Goal: Task Accomplishment & Management: Use online tool/utility

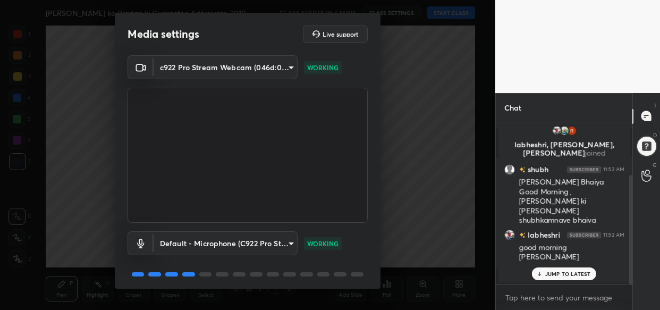
scroll to position [38, 0]
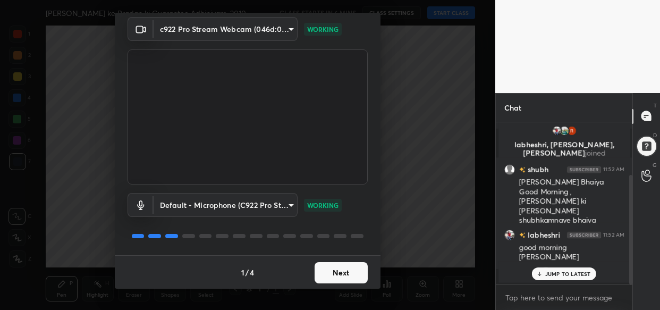
click at [336, 265] on button "Next" at bounding box center [341, 272] width 53 height 21
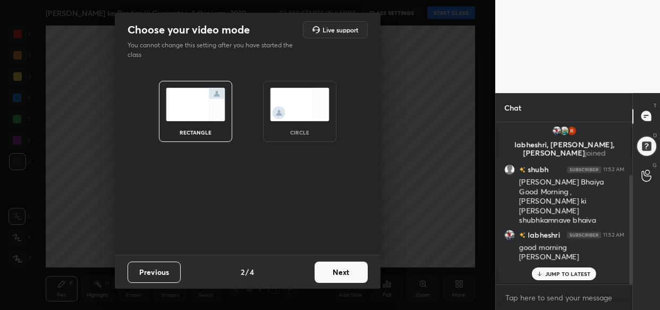
click at [336, 265] on button "Next" at bounding box center [341, 271] width 53 height 21
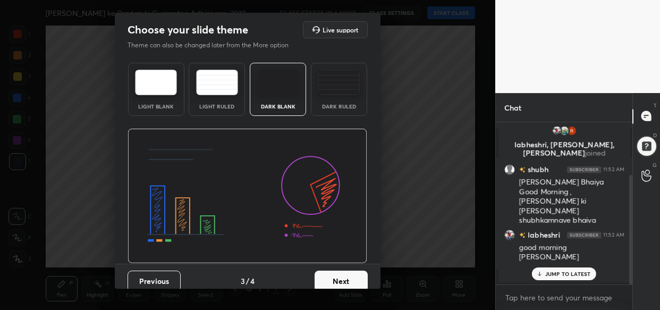
click at [336, 265] on div "Previous 3 / 4 Next" at bounding box center [248, 281] width 266 height 34
click at [349, 272] on button "Next" at bounding box center [341, 281] width 53 height 21
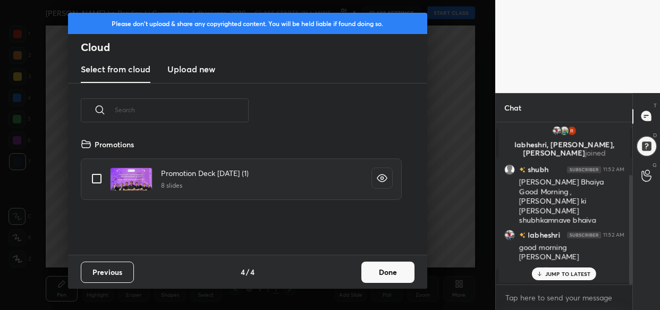
scroll to position [117, 341]
click at [383, 272] on button "Done" at bounding box center [387, 271] width 53 height 21
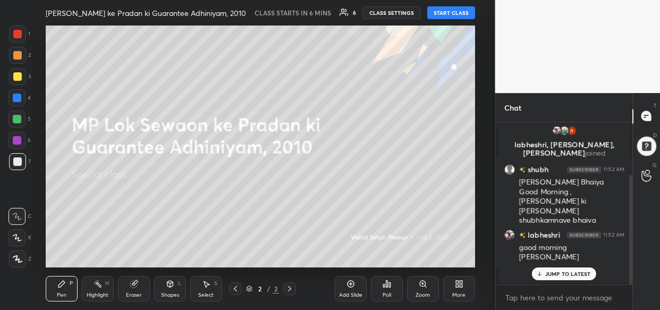
click at [547, 275] on p "JUMP TO LATEST" at bounding box center [568, 274] width 46 height 6
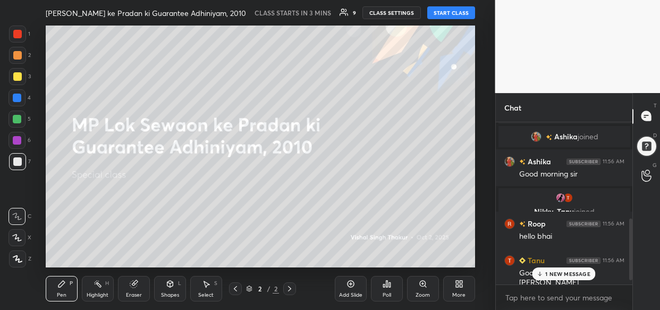
scroll to position [274, 0]
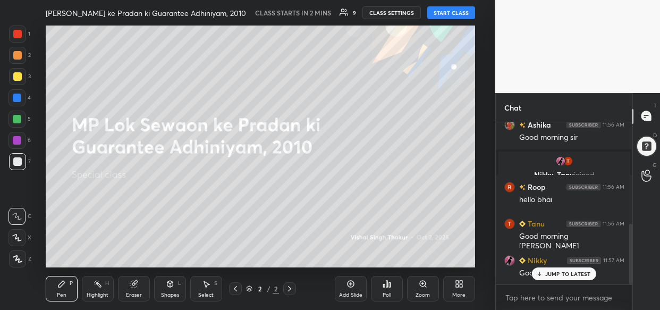
click at [471, 283] on div "More" at bounding box center [459, 289] width 32 height 26
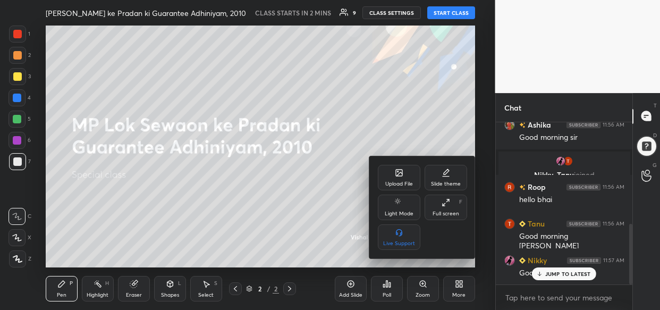
click at [393, 175] on div "Upload File" at bounding box center [399, 178] width 43 height 26
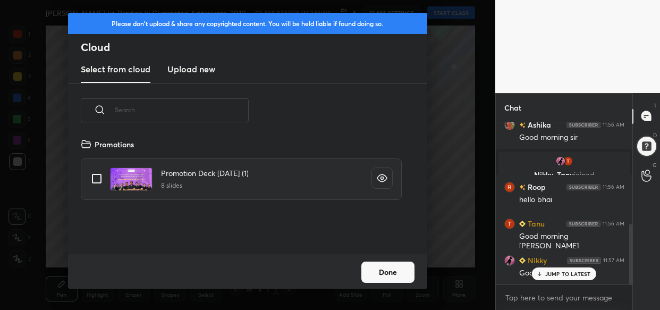
scroll to position [117, 341]
click at [207, 63] on h3 "Upload new" at bounding box center [191, 69] width 48 height 13
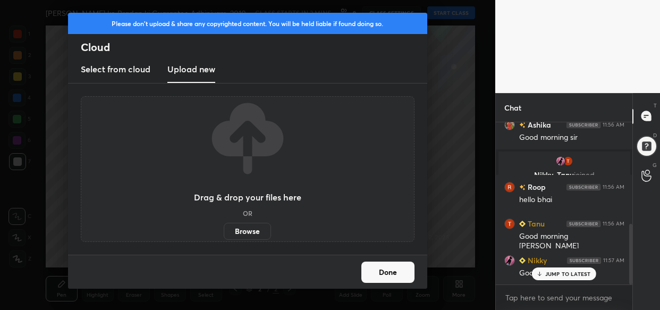
click at [251, 225] on label "Browse" at bounding box center [247, 231] width 47 height 17
click at [224, 225] on input "Browse" at bounding box center [224, 231] width 0 height 17
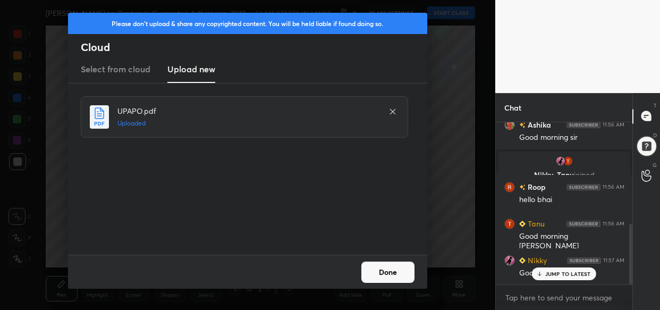
click at [405, 274] on button "Done" at bounding box center [387, 271] width 53 height 21
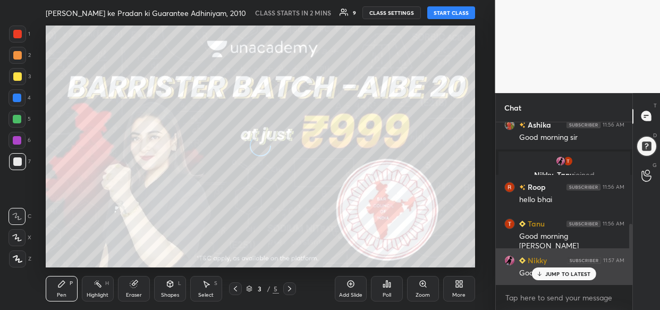
drag, startPoint x: 564, startPoint y: 275, endPoint x: 556, endPoint y: 274, distance: 7.6
click at [563, 275] on p "JUMP TO LATEST" at bounding box center [568, 274] width 46 height 6
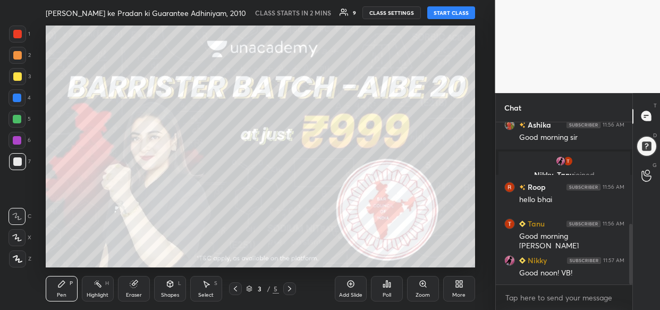
click at [452, 12] on button "START CLASS" at bounding box center [451, 12] width 48 height 13
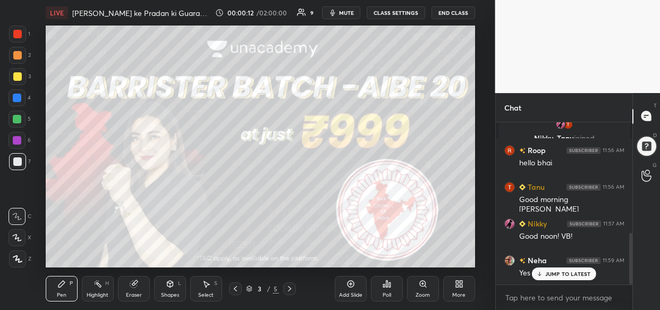
scroll to position [347, 0]
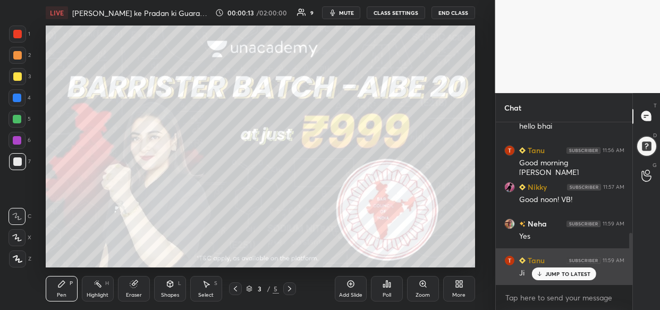
click at [563, 274] on p "JUMP TO LATEST" at bounding box center [568, 274] width 46 height 6
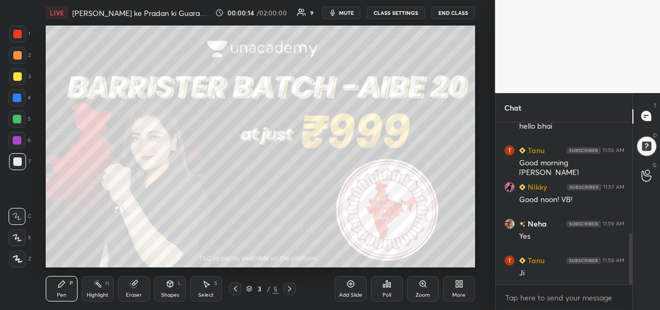
click at [463, 289] on div "More" at bounding box center [459, 289] width 32 height 26
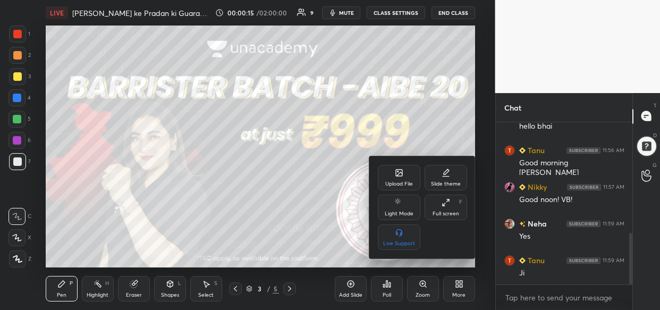
click at [311, 203] on div at bounding box center [330, 155] width 660 height 310
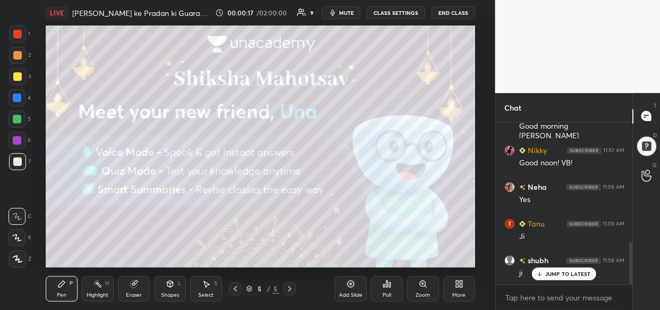
scroll to position [457, 0]
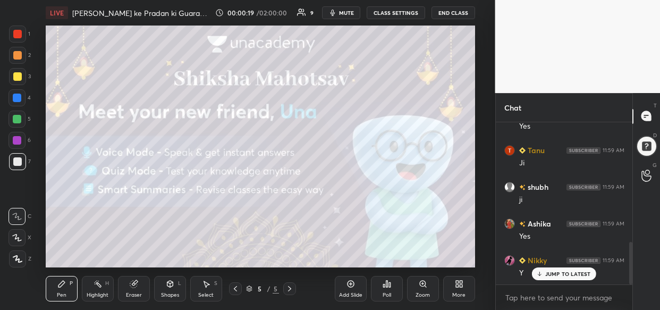
click at [457, 280] on icon at bounding box center [459, 284] width 9 height 9
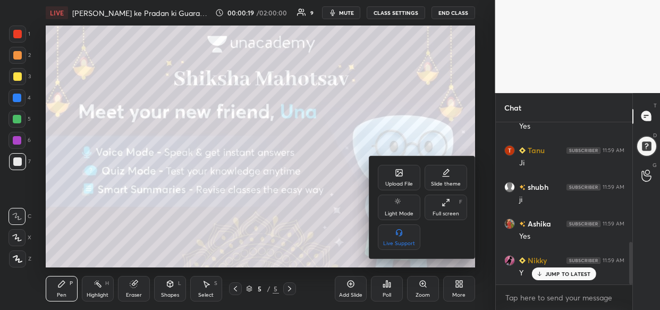
click at [396, 173] on icon at bounding box center [399, 173] width 6 height 6
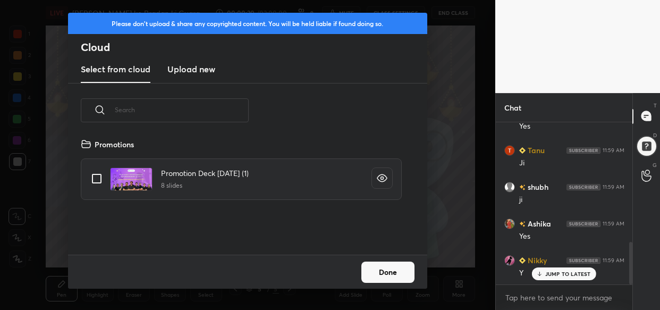
scroll to position [117, 341]
click at [197, 74] on h3 "Upload new" at bounding box center [191, 69] width 48 height 13
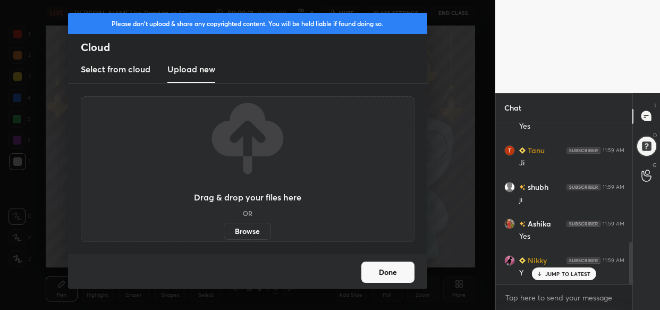
click at [248, 229] on label "Browse" at bounding box center [247, 231] width 47 height 17
click at [224, 229] on input "Browse" at bounding box center [224, 231] width 0 height 17
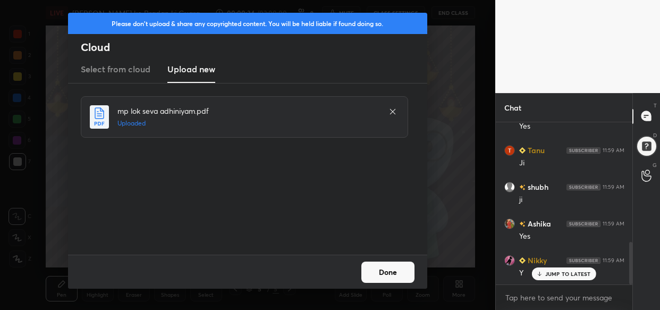
click at [407, 276] on button "Done" at bounding box center [387, 271] width 53 height 21
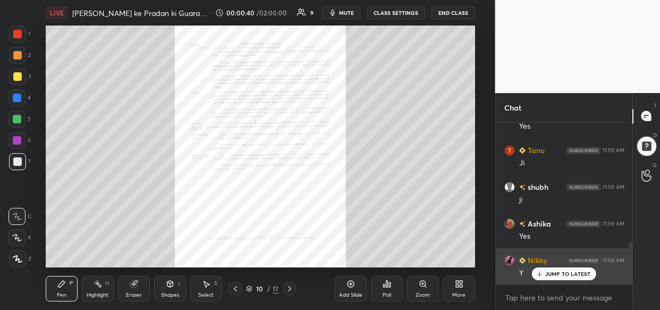
drag, startPoint x: 577, startPoint y: 273, endPoint x: 571, endPoint y: 276, distance: 6.4
click at [577, 272] on p "JUMP TO LATEST" at bounding box center [568, 274] width 46 height 6
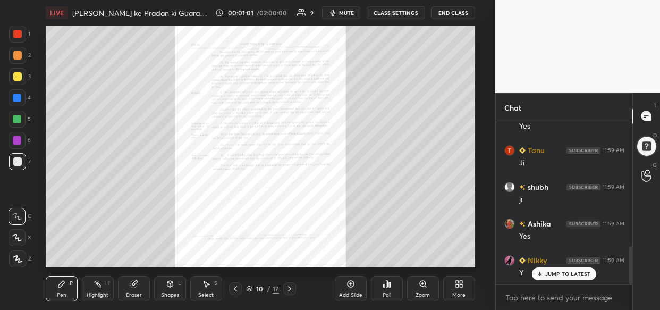
scroll to position [530, 0]
click at [572, 273] on div "labheshri 11:52 AM good morning bhaiya You joined [PERSON_NAME] joined [PERSON_…" at bounding box center [564, 203] width 137 height 162
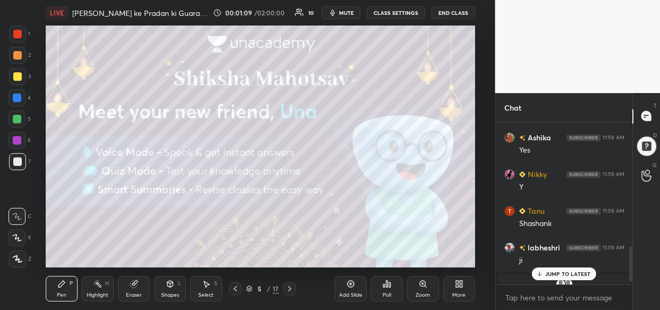
scroll to position [569, 0]
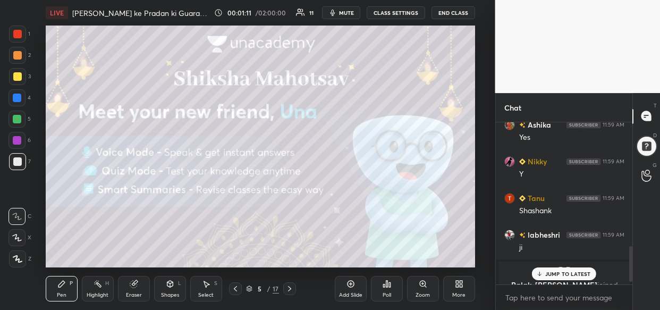
click at [466, 287] on div "More" at bounding box center [459, 289] width 32 height 26
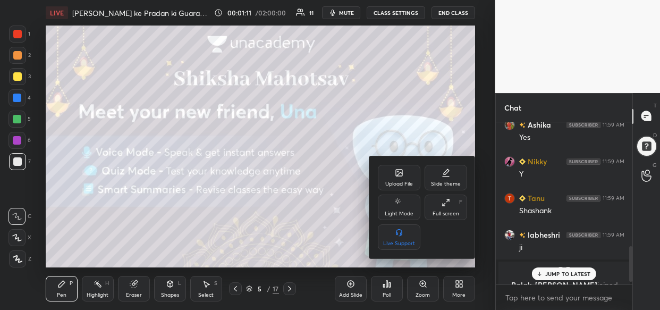
click at [388, 173] on div "Upload File" at bounding box center [399, 178] width 43 height 26
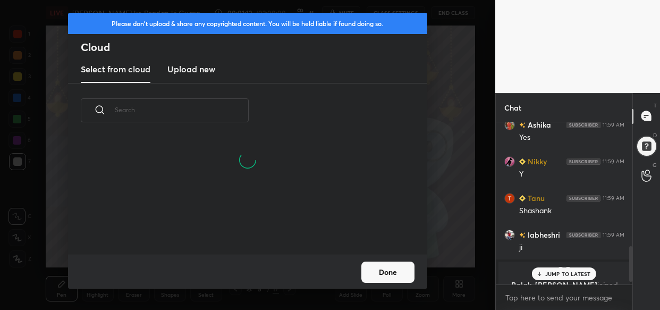
click at [199, 81] on new "Upload new" at bounding box center [191, 69] width 48 height 27
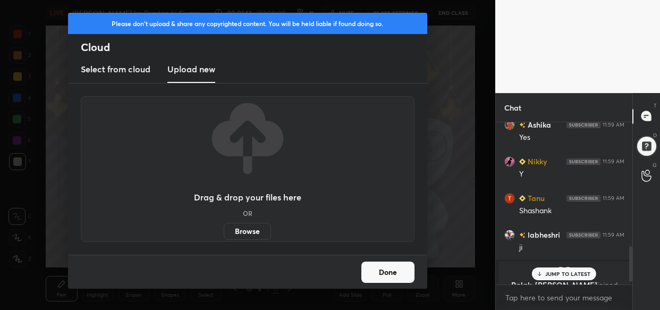
click at [247, 230] on label "Browse" at bounding box center [247, 231] width 47 height 17
click at [224, 230] on input "Browse" at bounding box center [224, 231] width 0 height 17
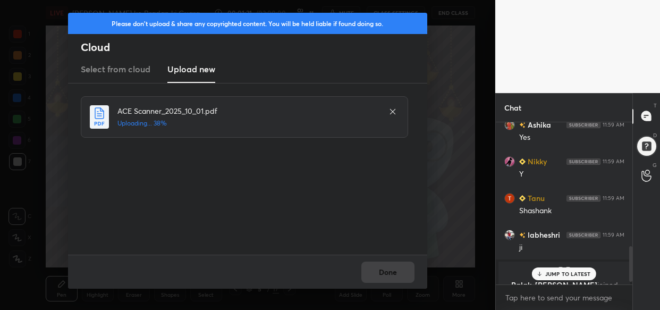
drag, startPoint x: 565, startPoint y: 270, endPoint x: 548, endPoint y: 268, distance: 17.1
click at [565, 271] on p "JUMP TO LATEST" at bounding box center [568, 274] width 46 height 6
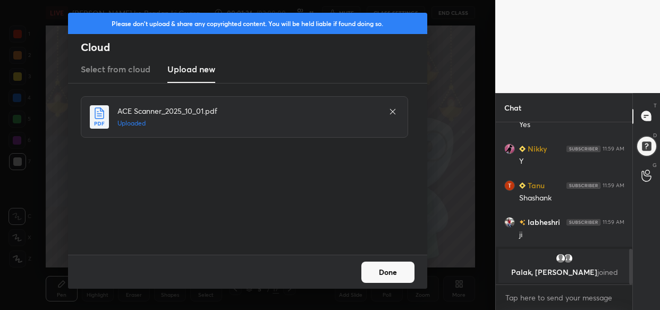
drag, startPoint x: 384, startPoint y: 271, endPoint x: 373, endPoint y: 276, distance: 12.6
click at [383, 272] on button "Done" at bounding box center [387, 271] width 53 height 21
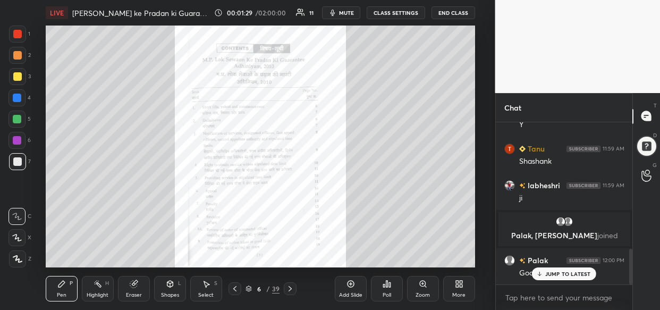
scroll to position [572, 0]
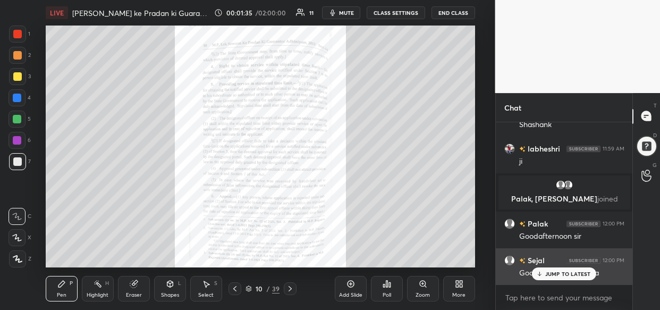
click at [553, 275] on p "JUMP TO LATEST" at bounding box center [568, 274] width 46 height 6
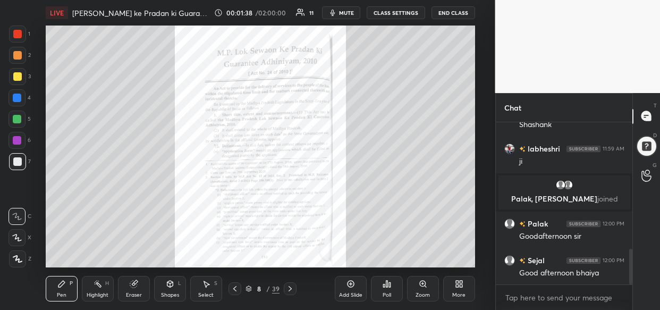
click at [425, 291] on div "Zoom" at bounding box center [423, 289] width 32 height 26
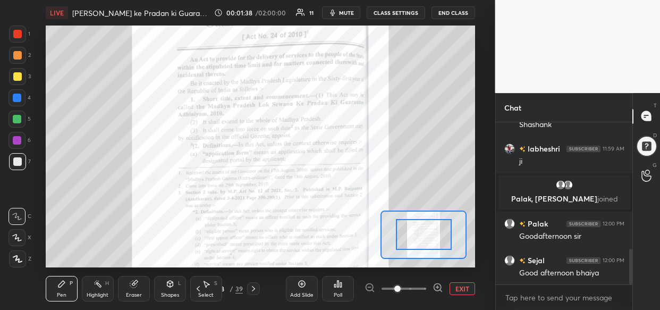
click at [425, 292] on div at bounding box center [404, 288] width 79 height 13
click at [427, 290] on div at bounding box center [404, 288] width 79 height 13
click at [428, 285] on div at bounding box center [404, 288] width 79 height 13
click at [430, 284] on div at bounding box center [404, 288] width 79 height 13
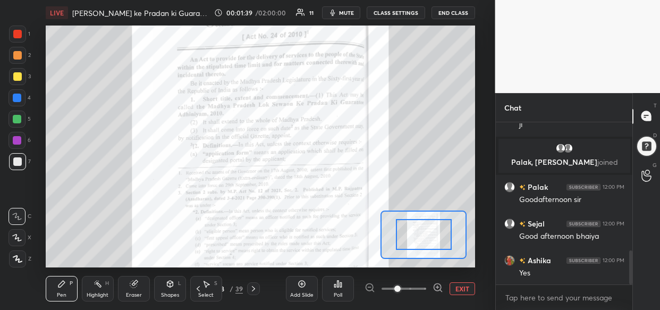
click at [432, 282] on div at bounding box center [404, 288] width 79 height 13
click at [430, 282] on div at bounding box center [404, 288] width 79 height 13
click at [431, 284] on div at bounding box center [404, 288] width 79 height 13
click at [434, 280] on div "Add Slide Poll EXIT" at bounding box center [380, 289] width 189 height 60
click at [438, 282] on icon at bounding box center [438, 287] width 11 height 11
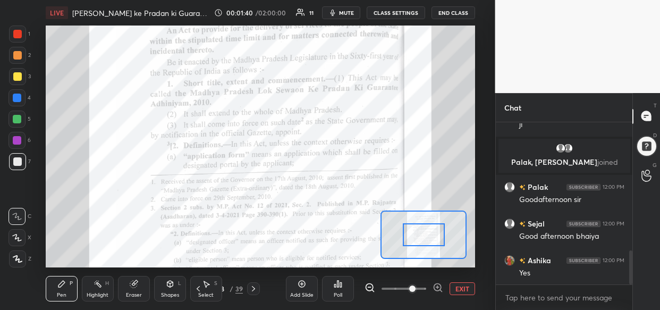
click at [441, 286] on icon at bounding box center [438, 287] width 11 height 11
click at [441, 287] on div at bounding box center [404, 288] width 79 height 13
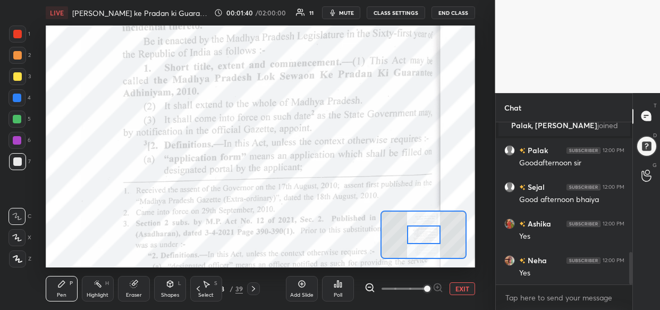
click at [441, 287] on div at bounding box center [404, 288] width 79 height 13
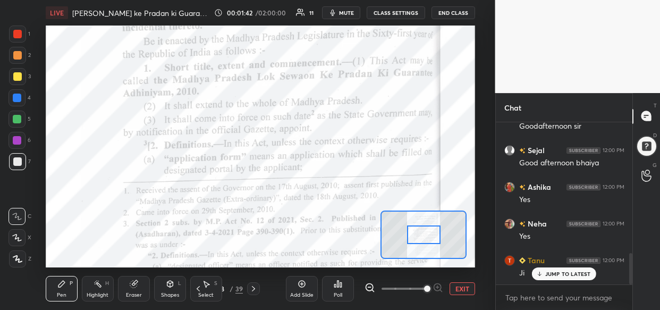
scroll to position [719, 0]
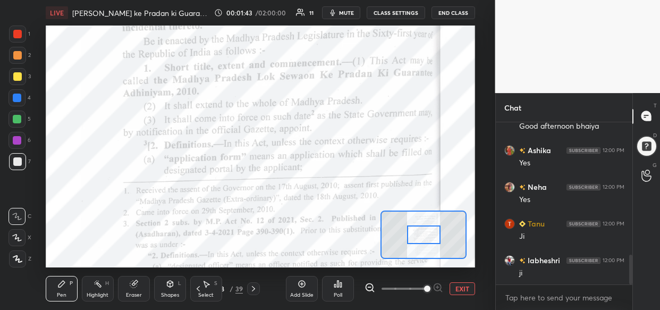
click at [437, 233] on div at bounding box center [424, 234] width 86 height 48
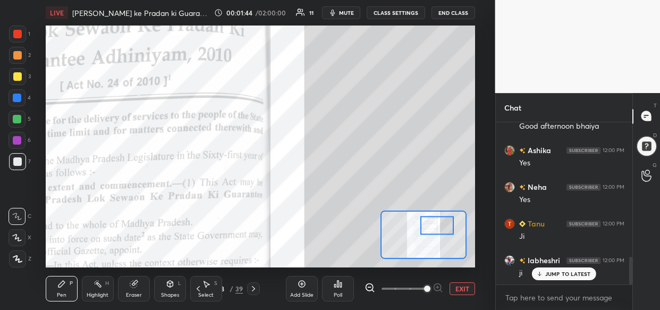
scroll to position [792, 0]
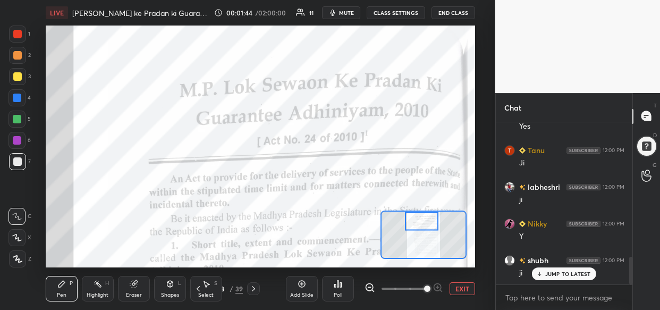
drag, startPoint x: 437, startPoint y: 233, endPoint x: 437, endPoint y: 225, distance: 8.0
click at [436, 228] on div at bounding box center [421, 221] width 33 height 19
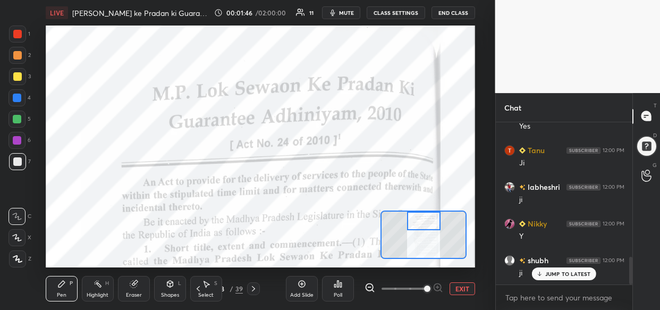
drag, startPoint x: 441, startPoint y: 226, endPoint x: 427, endPoint y: 214, distance: 18.1
click at [427, 214] on div at bounding box center [423, 221] width 33 height 19
drag, startPoint x: 18, startPoint y: 97, endPoint x: 11, endPoint y: 106, distance: 11.4
click at [17, 100] on div at bounding box center [17, 98] width 9 height 9
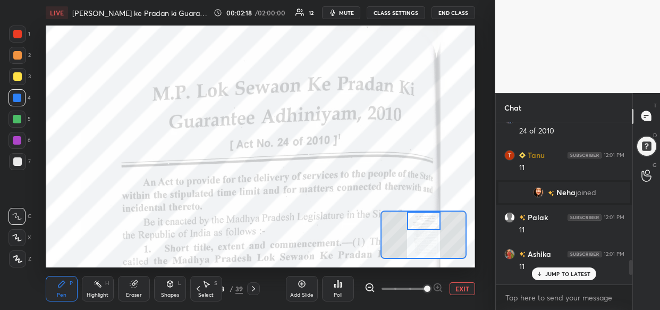
scroll to position [1483, 0]
click at [536, 193] on img "grid" at bounding box center [538, 194] width 11 height 11
click at [552, 276] on div "3 NEW MESSAGES" at bounding box center [563, 273] width 67 height 13
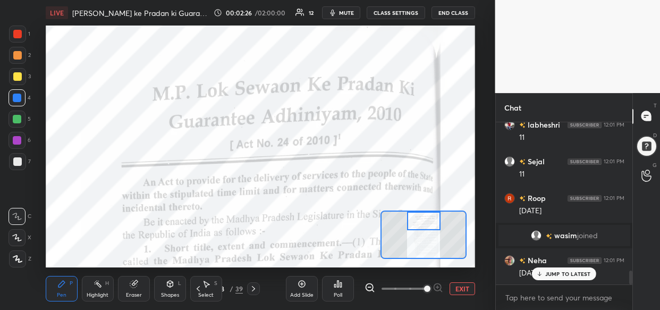
click at [544, 274] on div "JUMP TO LATEST" at bounding box center [564, 273] width 64 height 13
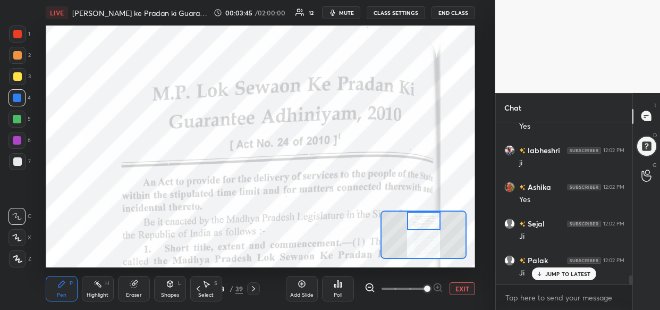
scroll to position [2750, 0]
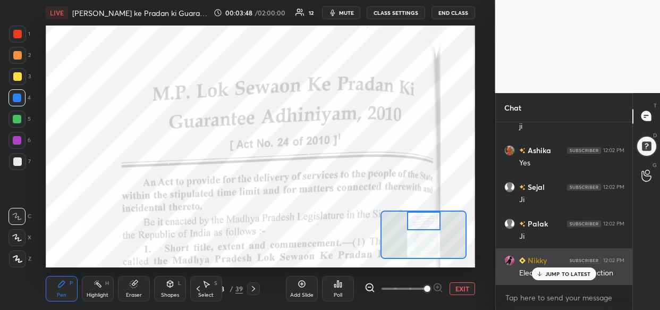
click at [547, 271] on p "JUMP TO LATEST" at bounding box center [568, 274] width 46 height 6
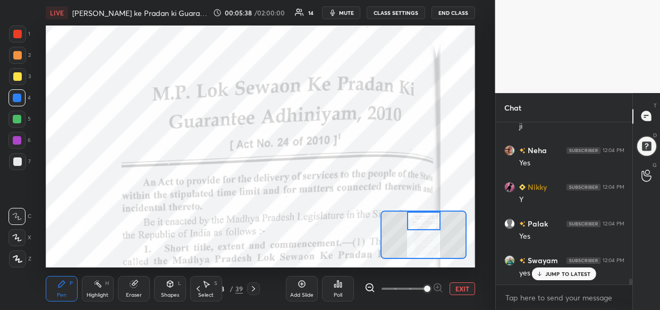
scroll to position [4498, 0]
click at [15, 120] on div at bounding box center [17, 119] width 9 height 9
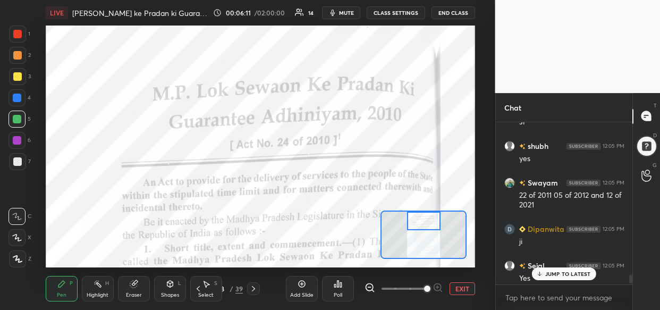
scroll to position [4924, 0]
click at [571, 272] on p "4 NEW MESSAGES" at bounding box center [567, 274] width 49 height 6
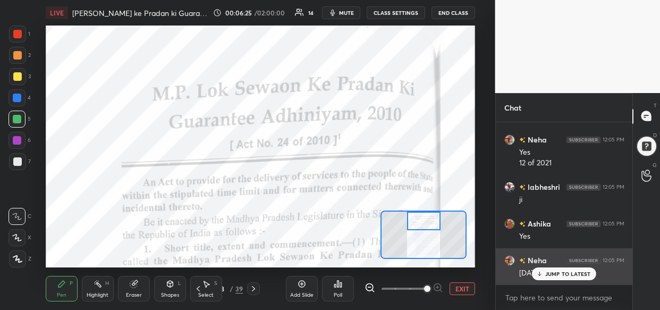
click at [559, 275] on p "JUMP TO LATEST" at bounding box center [568, 274] width 46 height 6
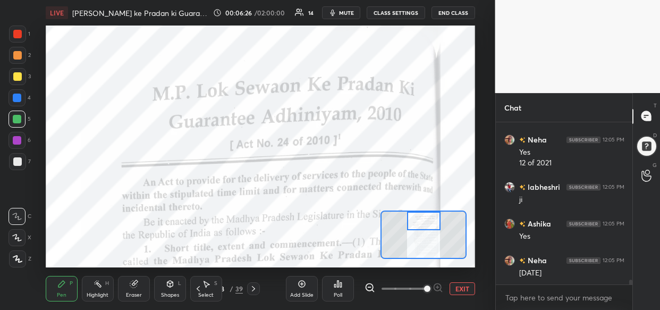
scroll to position [5235, 0]
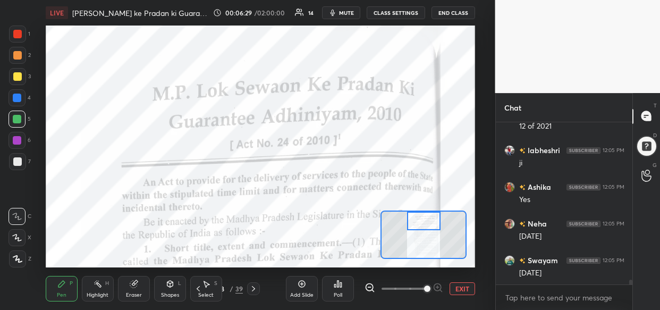
click at [305, 288] on div "Add Slide" at bounding box center [302, 289] width 32 height 26
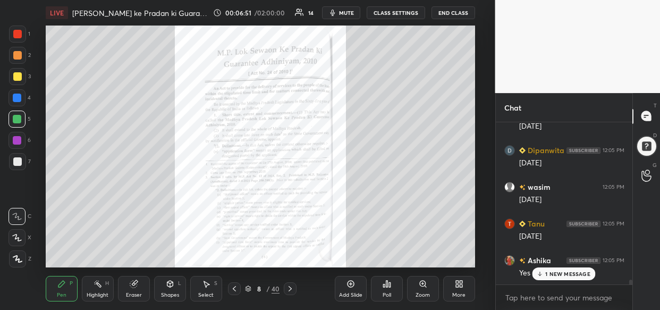
scroll to position [5538, 0]
click at [21, 100] on div at bounding box center [17, 98] width 9 height 9
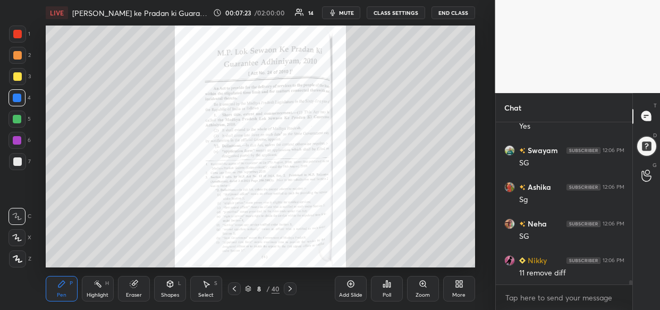
scroll to position [6344, 0]
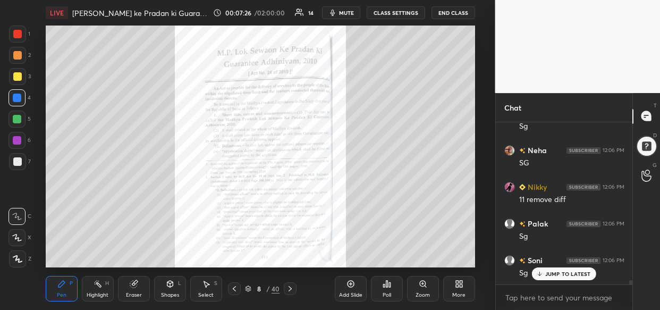
click at [15, 120] on div at bounding box center [17, 119] width 9 height 9
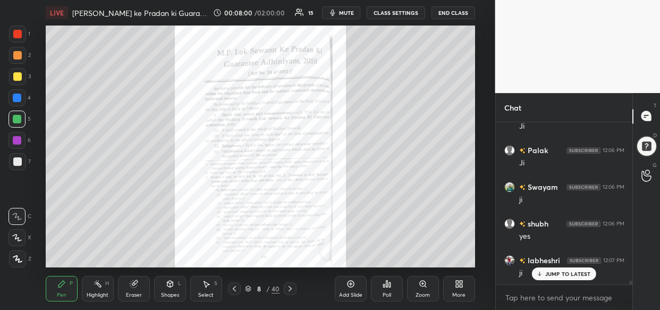
scroll to position [6883, 0]
drag, startPoint x: 565, startPoint y: 268, endPoint x: 542, endPoint y: 284, distance: 27.9
click at [565, 269] on div "JUMP TO LATEST" at bounding box center [564, 273] width 64 height 13
click at [19, 166] on div at bounding box center [17, 161] width 17 height 17
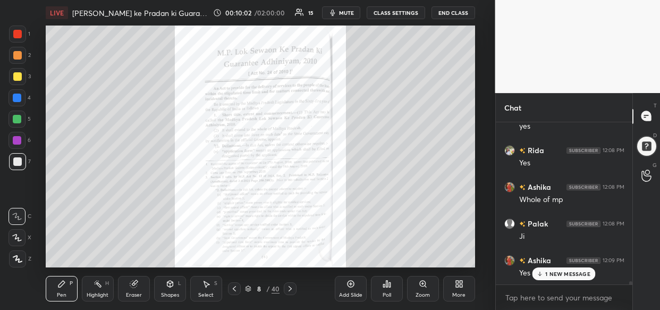
scroll to position [8270, 0]
click at [14, 138] on div at bounding box center [17, 140] width 9 height 9
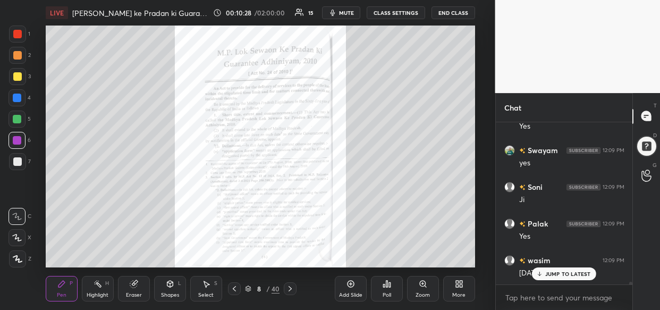
click at [345, 286] on div "Add Slide" at bounding box center [351, 289] width 32 height 26
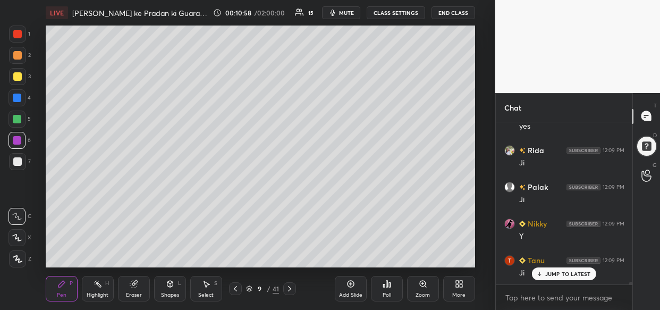
scroll to position [9270, 0]
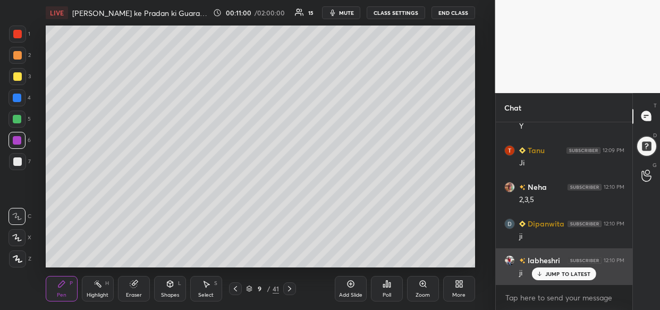
drag, startPoint x: 577, startPoint y: 277, endPoint x: 553, endPoint y: 282, distance: 24.4
click at [576, 277] on div "JUMP TO LATEST" at bounding box center [564, 273] width 64 height 13
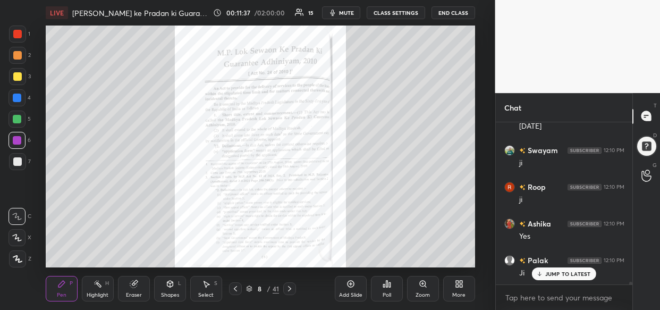
scroll to position [10050, 0]
click at [348, 291] on div "Add Slide" at bounding box center [351, 289] width 32 height 26
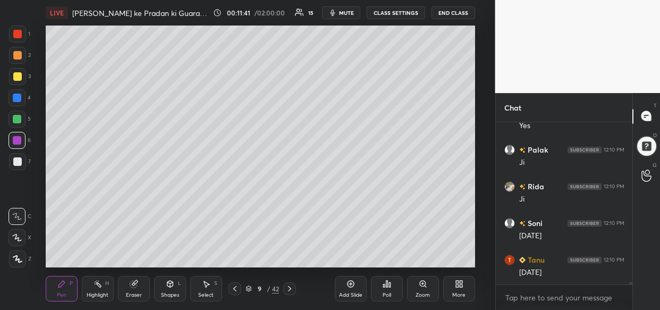
click at [16, 96] on div at bounding box center [17, 98] width 9 height 9
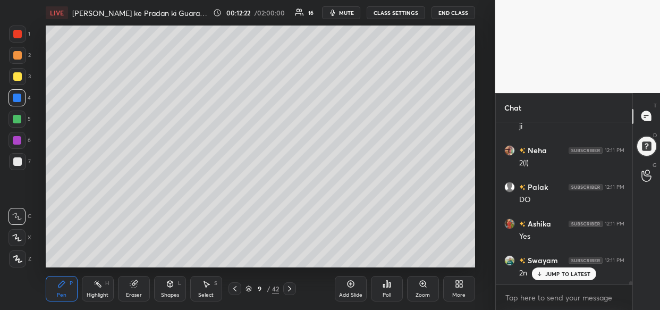
scroll to position [8073, 0]
click at [22, 37] on div at bounding box center [17, 34] width 17 height 17
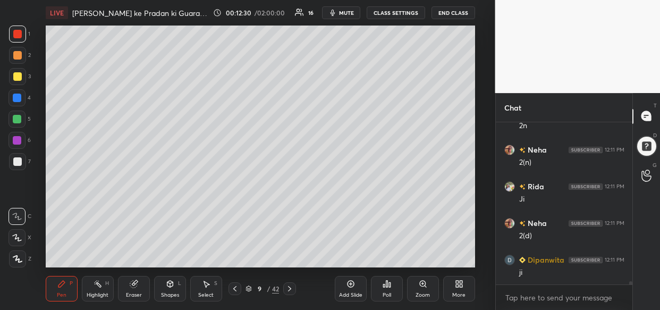
click at [19, 77] on div at bounding box center [17, 76] width 17 height 17
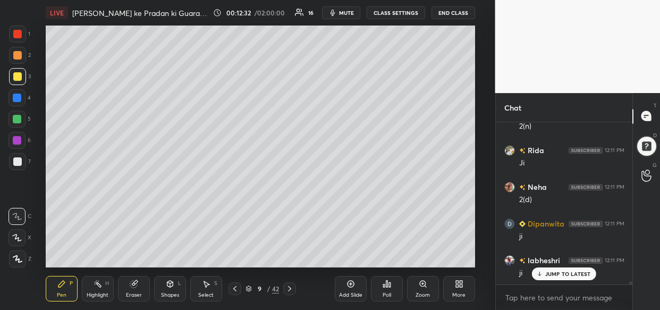
scroll to position [8220, 0]
click at [16, 260] on icon at bounding box center [17, 259] width 9 height 6
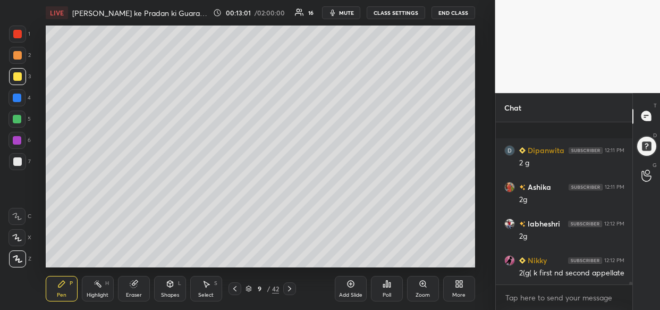
scroll to position [9074, 0]
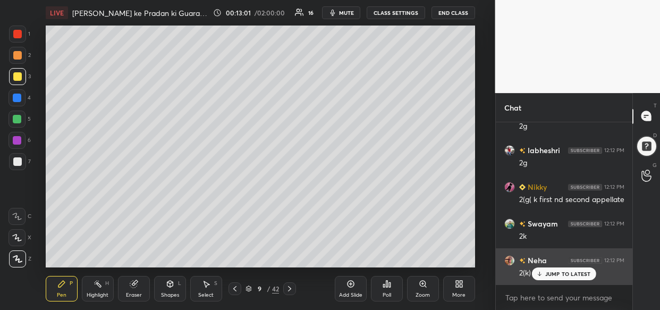
click at [581, 271] on p "JUMP TO LATEST" at bounding box center [568, 274] width 46 height 6
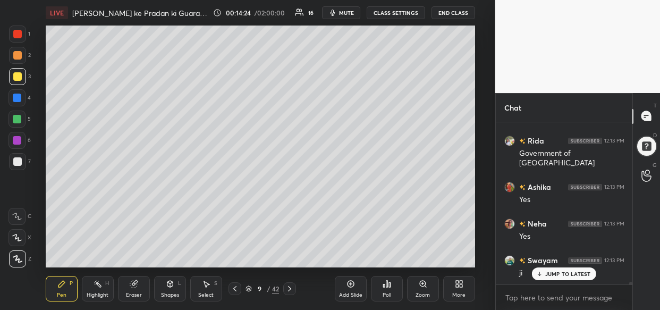
scroll to position [10796, 0]
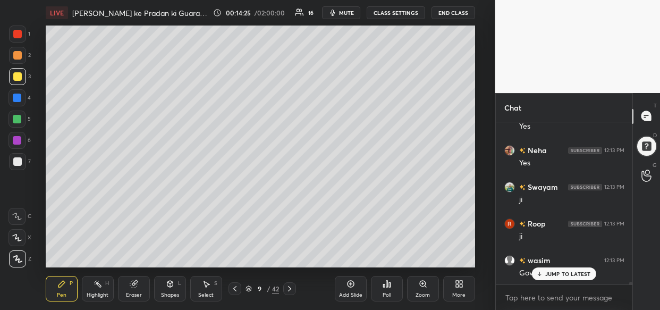
click at [357, 287] on div "Add Slide" at bounding box center [351, 289] width 32 height 26
drag, startPoint x: 550, startPoint y: 276, endPoint x: 507, endPoint y: 289, distance: 44.2
click at [548, 277] on div "JUMP TO LATEST" at bounding box center [564, 273] width 64 height 13
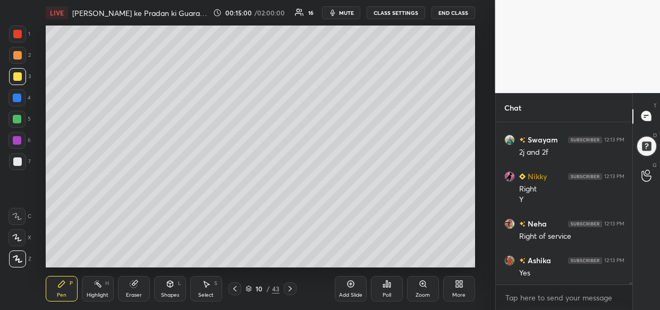
scroll to position [11210, 0]
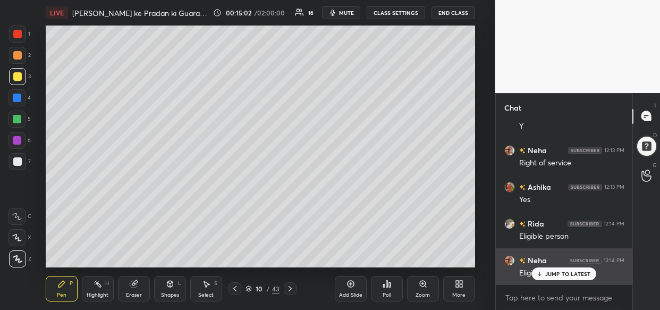
drag, startPoint x: 567, startPoint y: 271, endPoint x: 561, endPoint y: 275, distance: 7.2
click at [565, 272] on p "JUMP TO LATEST" at bounding box center [568, 274] width 46 height 6
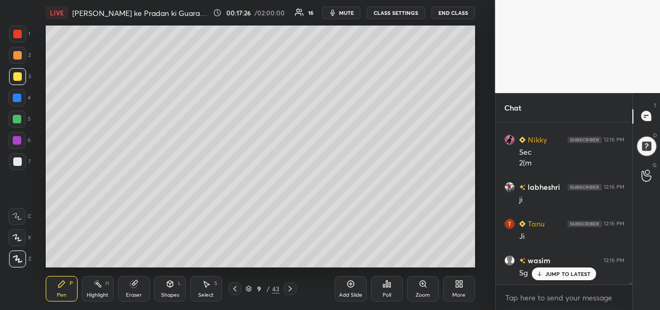
scroll to position [13357, 0]
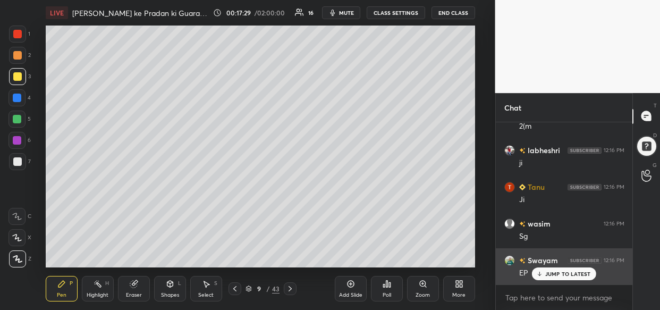
click at [563, 273] on p "JUMP TO LATEST" at bounding box center [568, 274] width 46 height 6
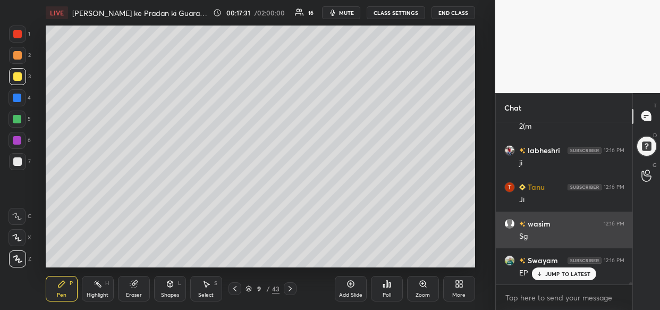
scroll to position [13394, 0]
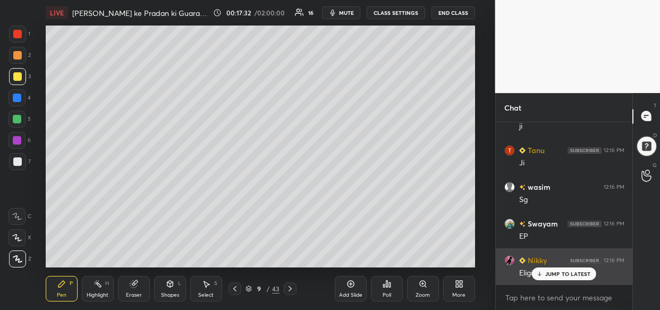
click at [563, 272] on p "JUMP TO LATEST" at bounding box center [568, 274] width 46 height 6
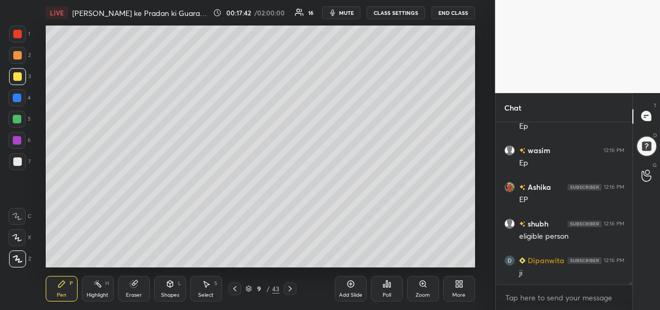
scroll to position [13650, 0]
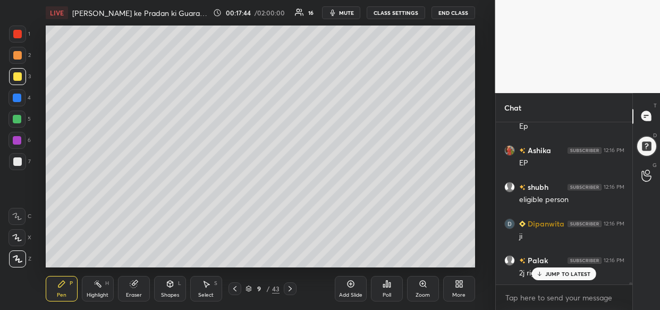
click at [478, 71] on div "Setting up your live class Poll for secs No correct answer Start poll" at bounding box center [260, 147] width 453 height 242
drag, startPoint x: 478, startPoint y: 69, endPoint x: 479, endPoint y: 75, distance: 5.9
click at [478, 67] on div "Setting up your live class Poll for secs No correct answer Start poll" at bounding box center [260, 147] width 453 height 242
click at [478, 81] on div "Setting up your live class Poll for secs No correct answer Start poll" at bounding box center [260, 147] width 453 height 242
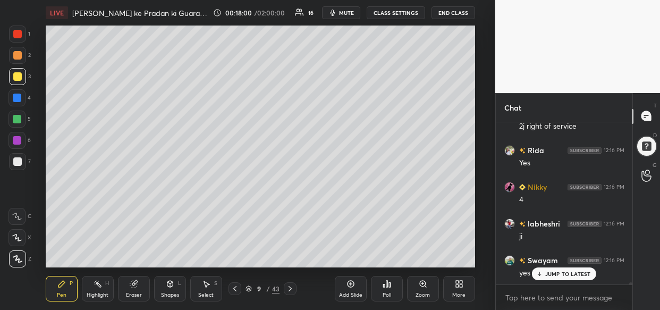
click at [352, 285] on icon at bounding box center [351, 284] width 9 height 9
drag, startPoint x: 332, startPoint y: 288, endPoint x: 350, endPoint y: 288, distance: 17.5
click at [334, 290] on div "10 / 44" at bounding box center [262, 288] width 145 height 13
click at [345, 289] on div "Add Slide" at bounding box center [351, 289] width 32 height 26
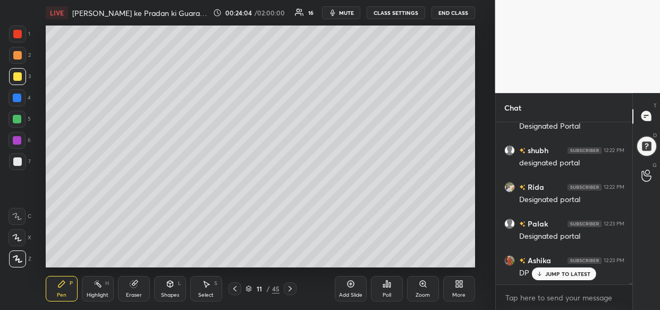
scroll to position [19198, 0]
click at [157, 270] on div "LIVE [PERSON_NAME] ke Pradan ki Guarantee Adhiniyam, 2010 00:24:15 / 02:00:00 1…" at bounding box center [260, 155] width 453 height 310
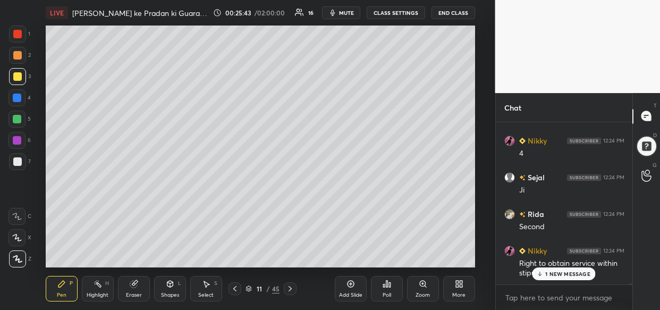
scroll to position [20787, 0]
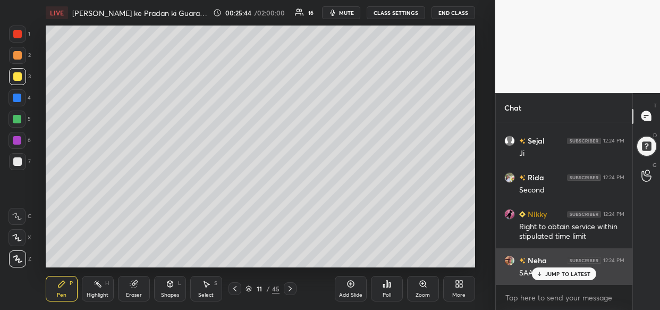
click at [544, 277] on div "JUMP TO LATEST" at bounding box center [564, 273] width 64 height 13
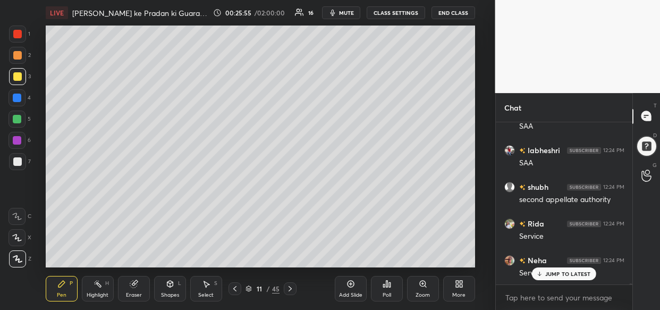
scroll to position [21081, 0]
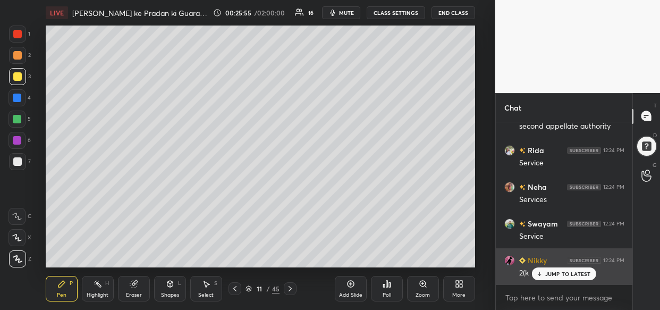
click at [563, 276] on p "JUMP TO LATEST" at bounding box center [568, 274] width 46 height 6
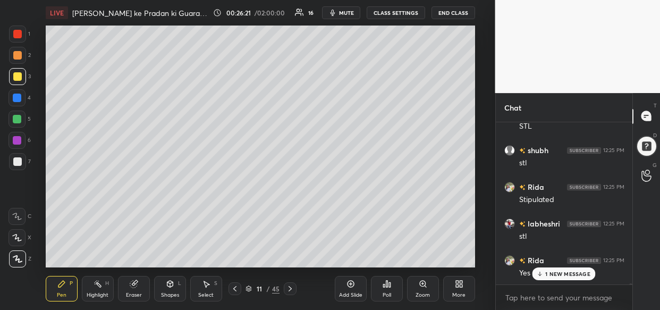
scroll to position [21814, 0]
click at [354, 282] on div "Add Slide" at bounding box center [351, 289] width 32 height 26
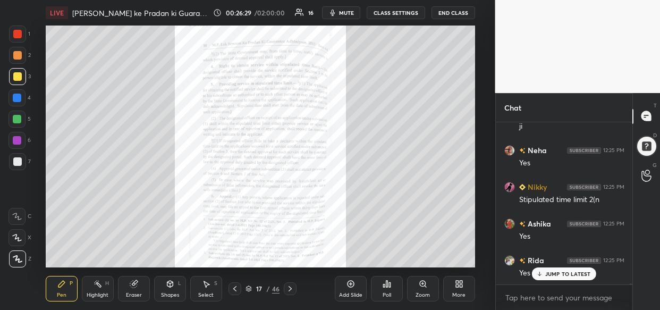
scroll to position [22034, 0]
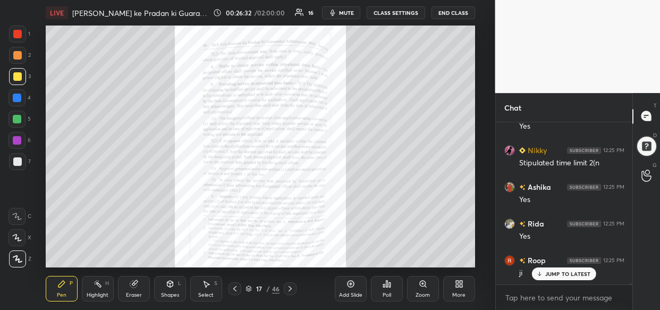
click at [428, 289] on div "Zoom" at bounding box center [423, 289] width 32 height 26
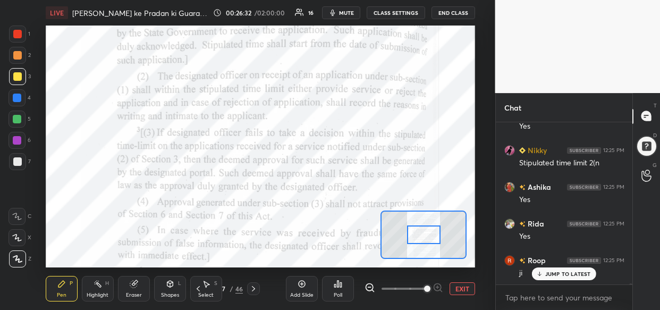
drag, startPoint x: 420, startPoint y: 292, endPoint x: 421, endPoint y: 283, distance: 9.6
click at [424, 290] on span at bounding box center [427, 288] width 6 height 6
click at [430, 290] on span at bounding box center [427, 288] width 6 height 6
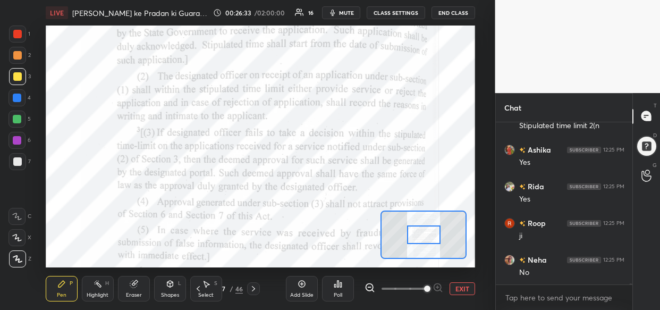
drag, startPoint x: 428, startPoint y: 293, endPoint x: 425, endPoint y: 285, distance: 8.8
click at [427, 292] on span at bounding box center [427, 288] width 6 height 6
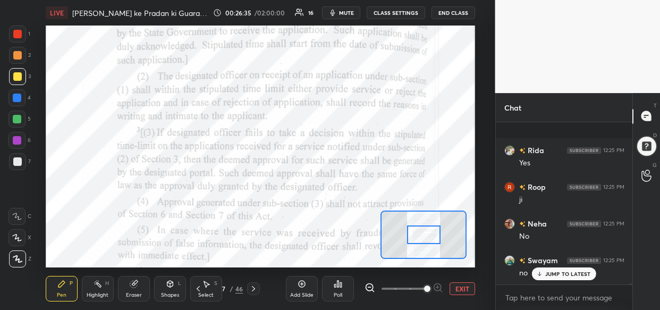
scroll to position [22181, 0]
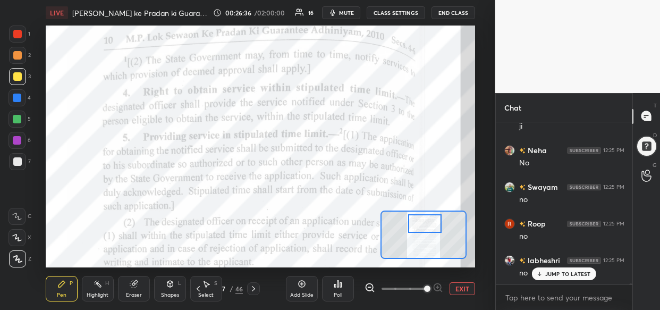
drag, startPoint x: 419, startPoint y: 232, endPoint x: 420, endPoint y: 220, distance: 11.7
click at [420, 220] on div at bounding box center [424, 223] width 33 height 19
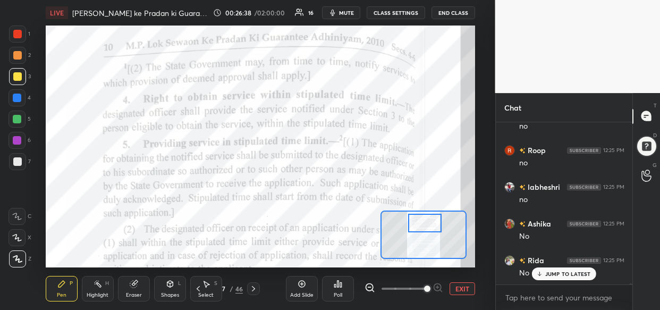
scroll to position [22291, 0]
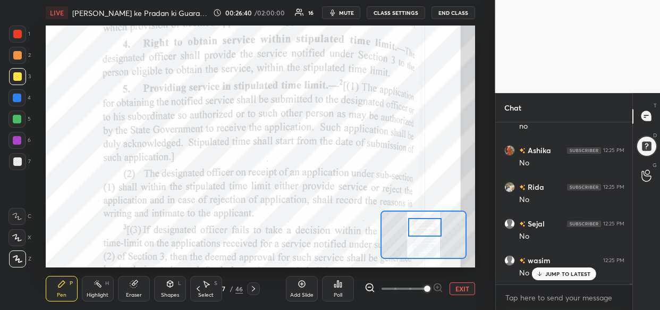
click at [421, 228] on div at bounding box center [424, 227] width 33 height 19
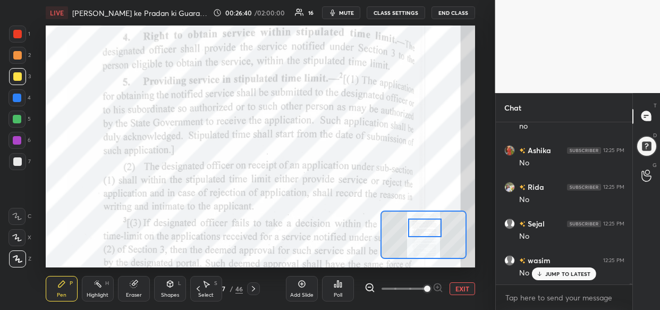
scroll to position [22364, 0]
drag, startPoint x: 13, startPoint y: 33, endPoint x: 10, endPoint y: 39, distance: 6.2
click at [14, 35] on div at bounding box center [17, 34] width 9 height 9
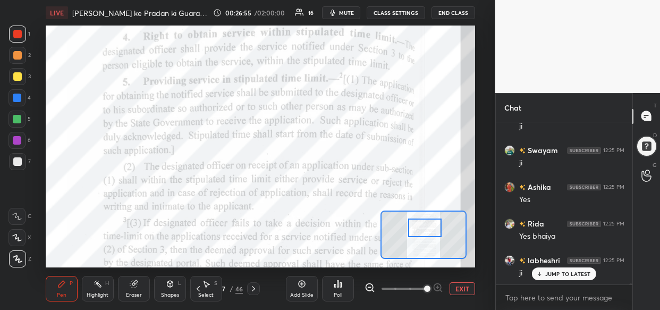
click at [46, 115] on div "Setting up your live class Poll for secs No correct answer Start poll" at bounding box center [260, 147] width 453 height 242
click at [554, 272] on p "JUMP TO LATEST" at bounding box center [568, 274] width 46 height 6
click at [130, 287] on icon at bounding box center [134, 284] width 9 height 9
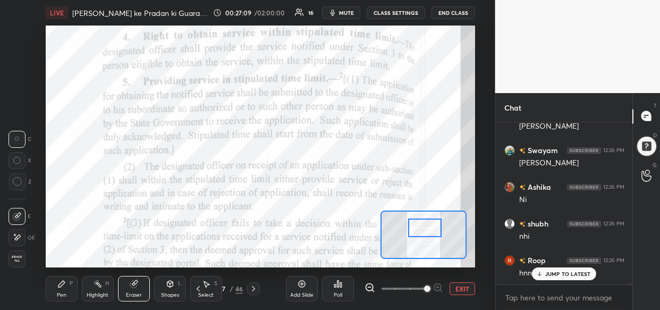
click at [20, 257] on span "Erase all" at bounding box center [17, 258] width 16 height 7
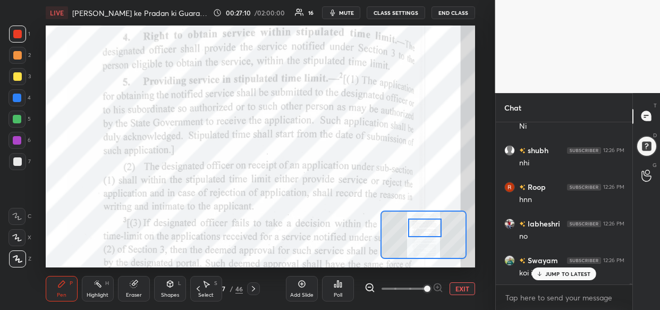
scroll to position [22877, 0]
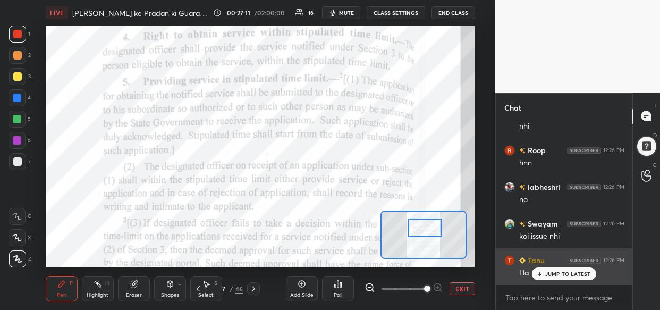
drag, startPoint x: 557, startPoint y: 271, endPoint x: 526, endPoint y: 267, distance: 32.0
click at [556, 272] on p "JUMP TO LATEST" at bounding box center [568, 274] width 46 height 6
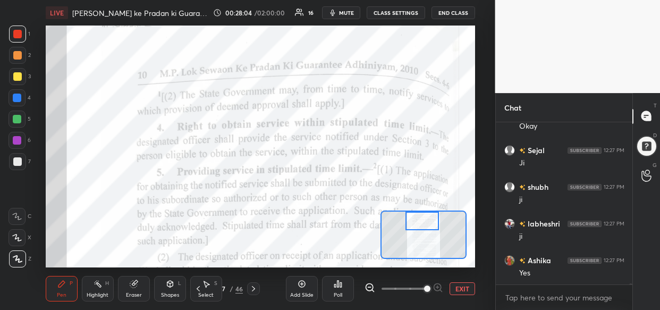
scroll to position [23721, 0]
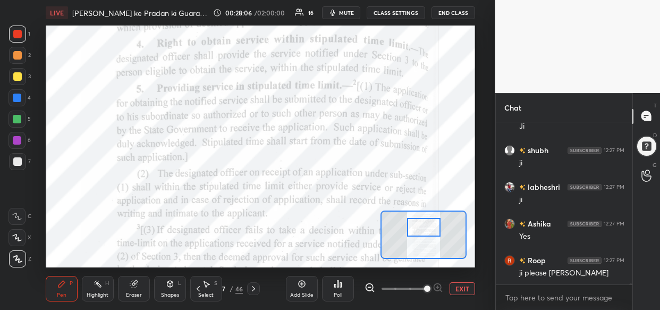
click at [421, 230] on div at bounding box center [423, 227] width 33 height 19
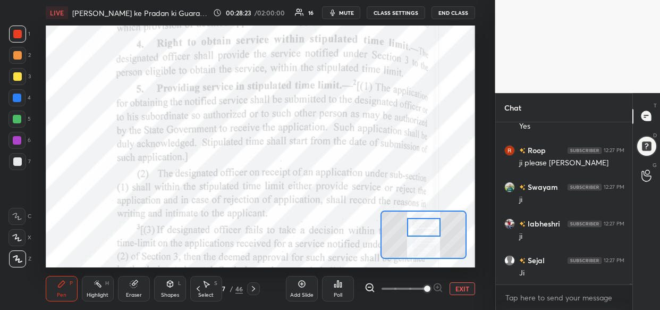
scroll to position [23868, 0]
click at [131, 285] on icon at bounding box center [133, 284] width 7 height 7
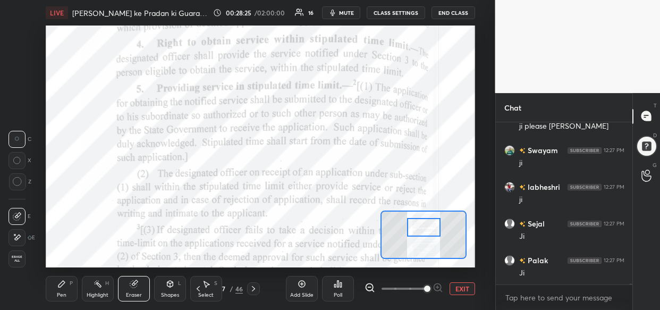
click at [19, 255] on span "Erase all" at bounding box center [17, 258] width 16 height 7
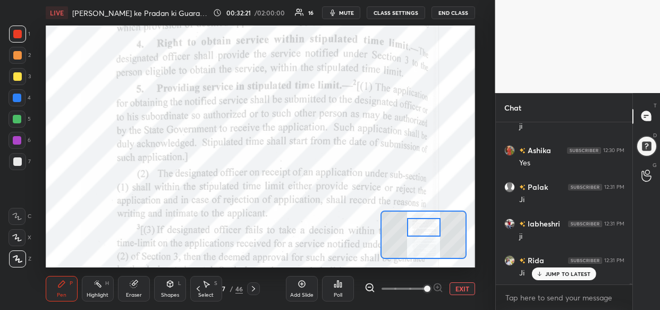
scroll to position [26994, 0]
click at [413, 213] on div "Setting up your live class Poll for secs No correct answer Start poll" at bounding box center [260, 147] width 429 height 242
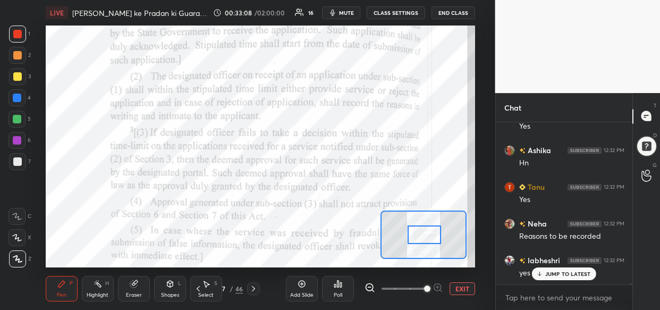
drag, startPoint x: 417, startPoint y: 223, endPoint x: 418, endPoint y: 233, distance: 9.6
click at [418, 233] on div at bounding box center [424, 234] width 33 height 19
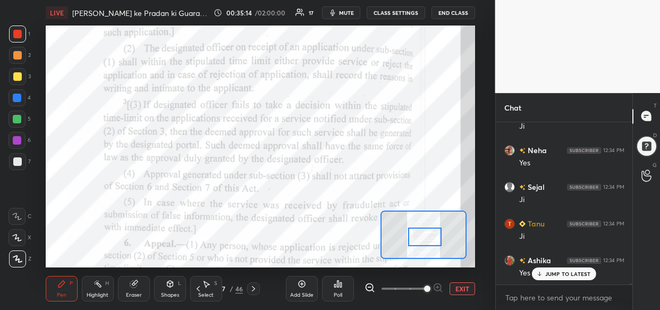
scroll to position [28909, 0]
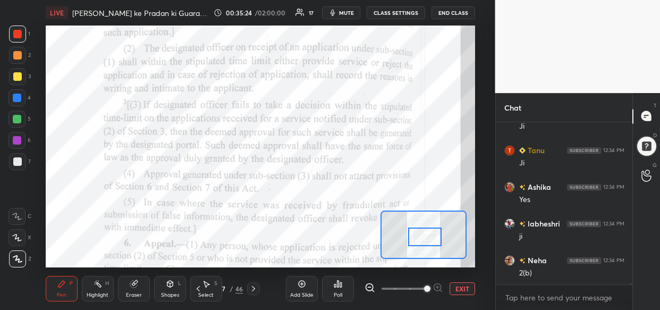
click at [40, 91] on div "Setting up your live class Poll for secs No correct answer Start poll" at bounding box center [260, 147] width 453 height 242
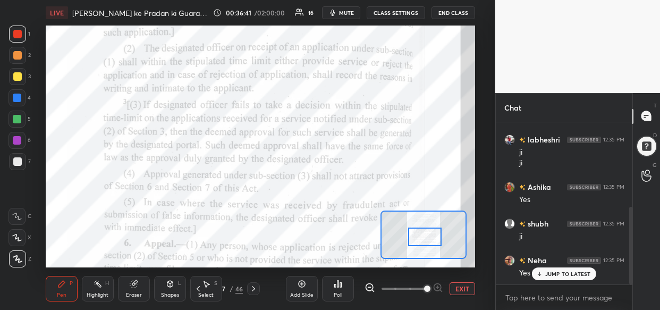
scroll to position [178, 0]
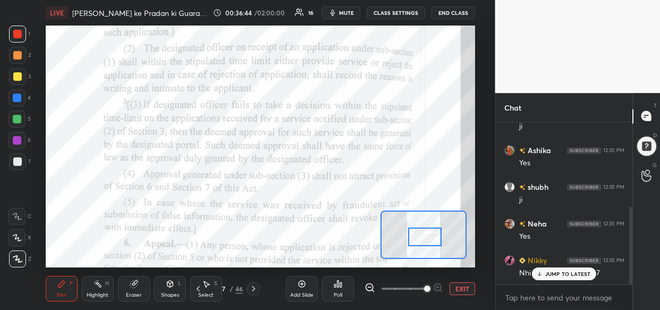
click at [564, 271] on p "JUMP TO LATEST" at bounding box center [568, 274] width 46 height 6
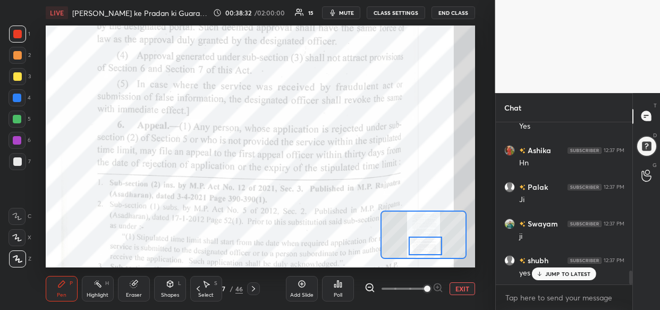
scroll to position [1718, 0]
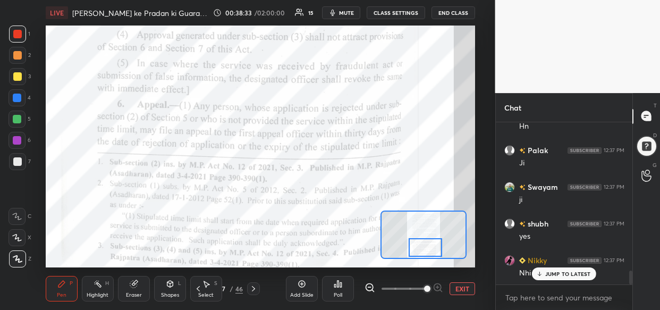
drag, startPoint x: 424, startPoint y: 237, endPoint x: 425, endPoint y: 248, distance: 11.2
click at [425, 248] on div at bounding box center [425, 247] width 33 height 19
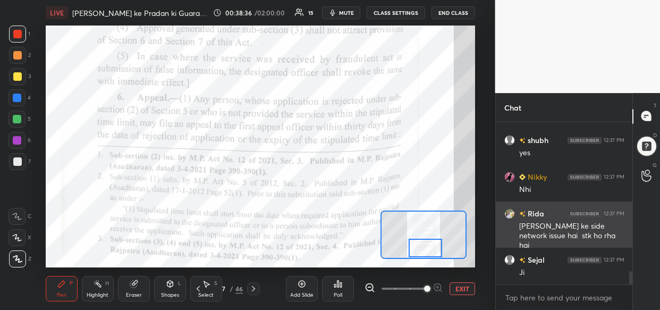
scroll to position [1838, 0]
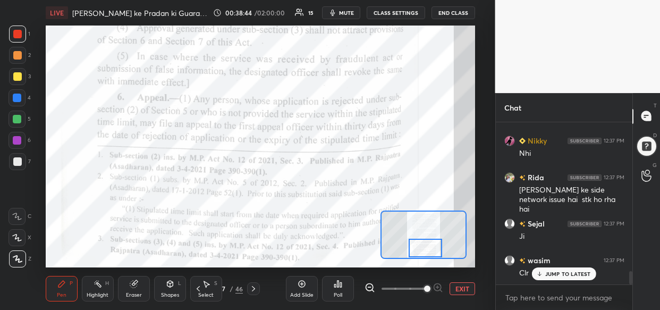
click at [14, 100] on div at bounding box center [17, 98] width 9 height 9
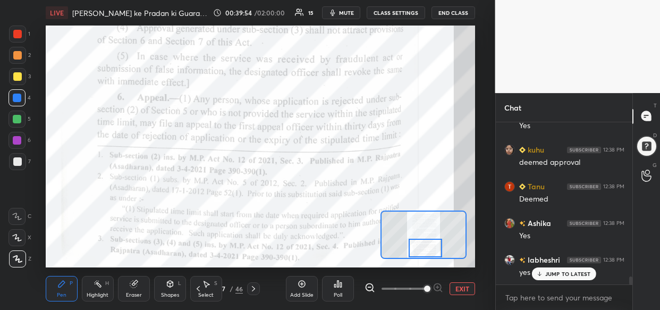
scroll to position [3241, 0]
click at [345, 10] on span "mute" at bounding box center [346, 12] width 15 height 7
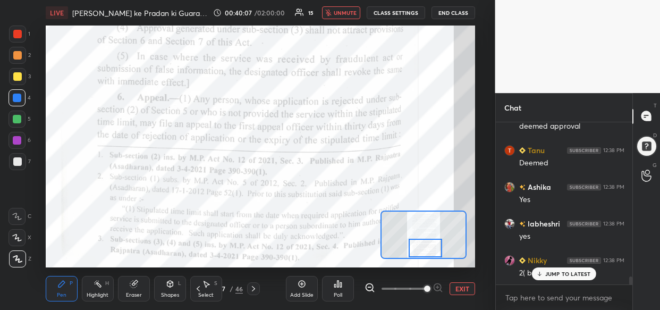
scroll to position [3277, 0]
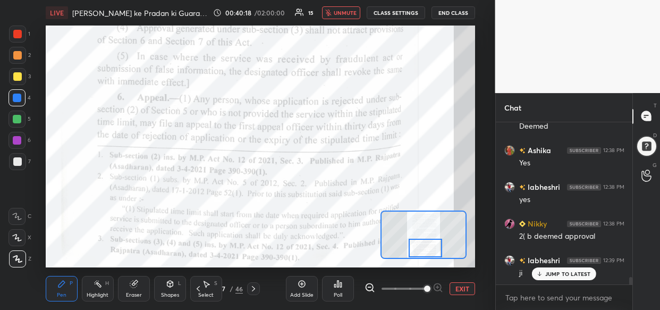
click at [349, 9] on span "unmute" at bounding box center [345, 12] width 23 height 7
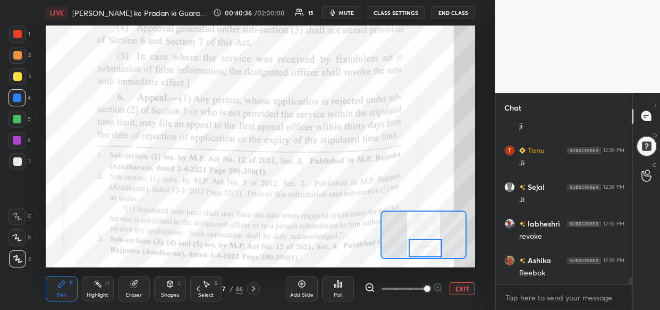
click at [476, 53] on div "Setting up your live class Poll for secs No correct answer Start poll" at bounding box center [260, 147] width 453 height 242
click at [480, 58] on div "Setting up your live class Poll for secs No correct answer Start poll" at bounding box center [260, 147] width 453 height 242
click at [48, 191] on div "Setting up your live class Poll for secs No correct answer Start poll" at bounding box center [260, 147] width 453 height 242
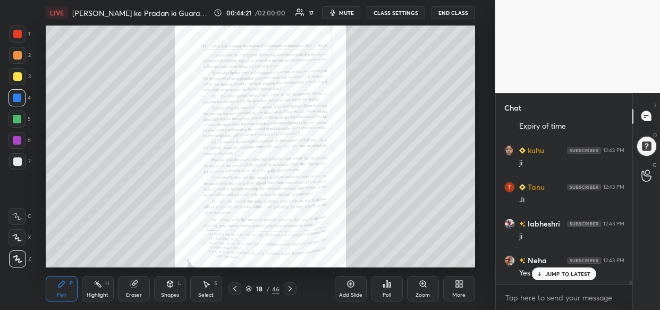
scroll to position [6485, 0]
click at [422, 287] on div "Zoom" at bounding box center [423, 289] width 32 height 26
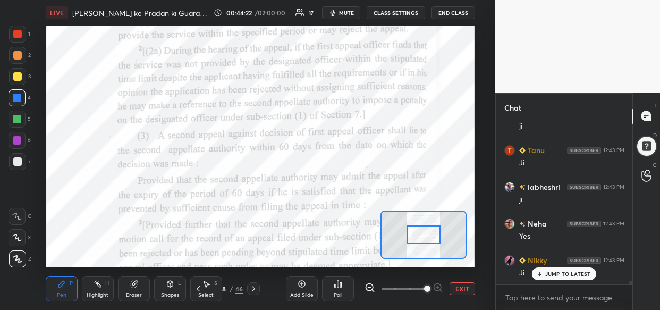
click at [426, 286] on span at bounding box center [427, 288] width 6 height 6
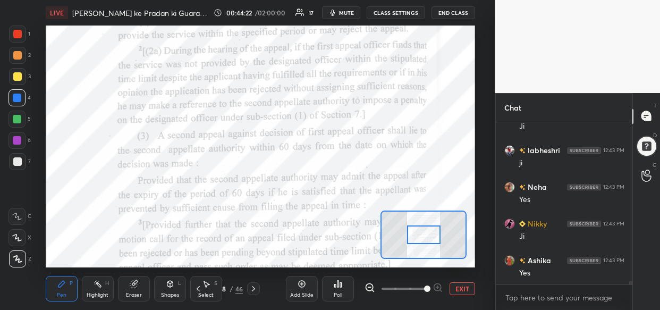
click at [430, 287] on span at bounding box center [427, 288] width 6 height 6
click at [430, 285] on span at bounding box center [427, 288] width 6 height 6
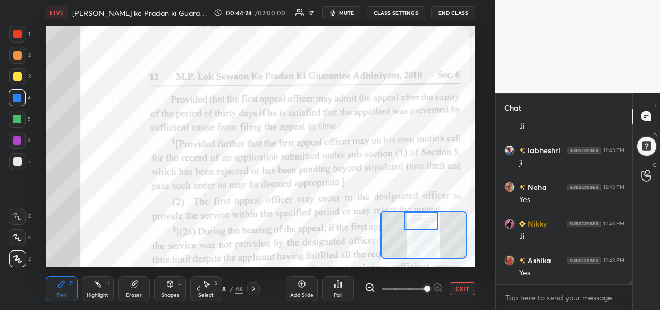
drag, startPoint x: 433, startPoint y: 232, endPoint x: 430, endPoint y: 215, distance: 17.2
click at [430, 215] on div at bounding box center [420, 221] width 33 height 19
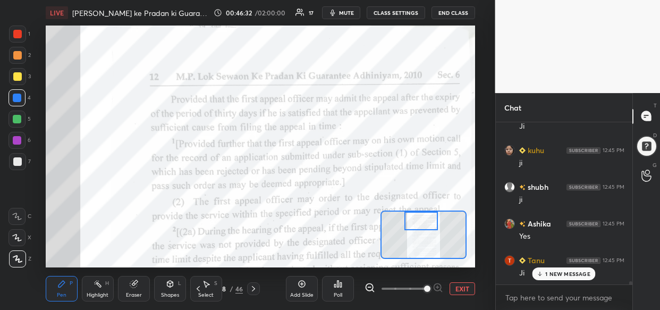
scroll to position [8355, 0]
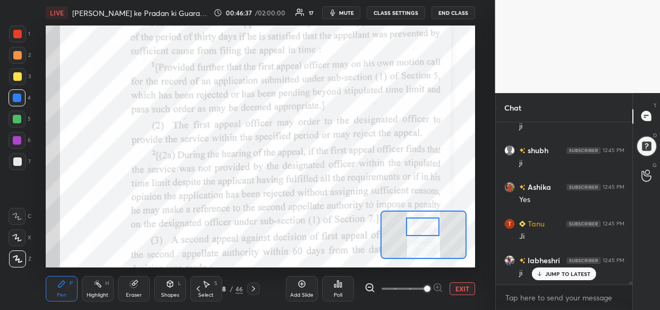
drag, startPoint x: 423, startPoint y: 219, endPoint x: 426, endPoint y: 233, distance: 14.3
click at [425, 230] on div at bounding box center [422, 226] width 33 height 19
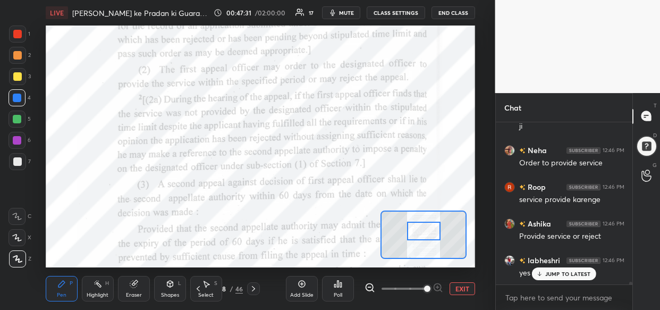
scroll to position [9015, 0]
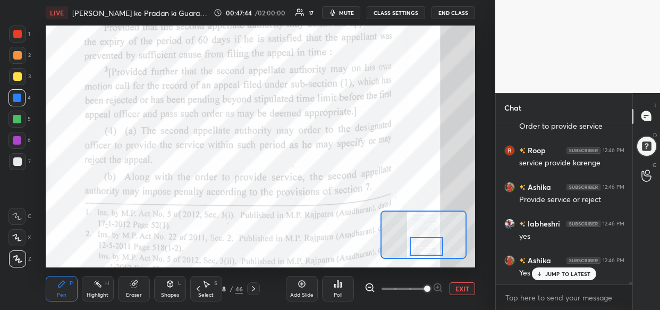
drag, startPoint x: 427, startPoint y: 232, endPoint x: 429, endPoint y: 247, distance: 15.6
click at [429, 247] on div at bounding box center [426, 246] width 33 height 19
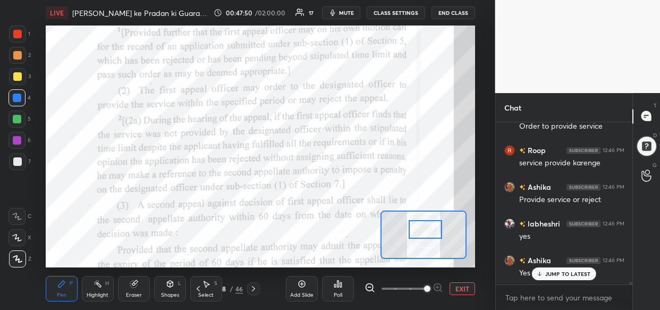
drag, startPoint x: 425, startPoint y: 241, endPoint x: 424, endPoint y: 224, distance: 17.0
click at [424, 224] on div at bounding box center [425, 229] width 33 height 19
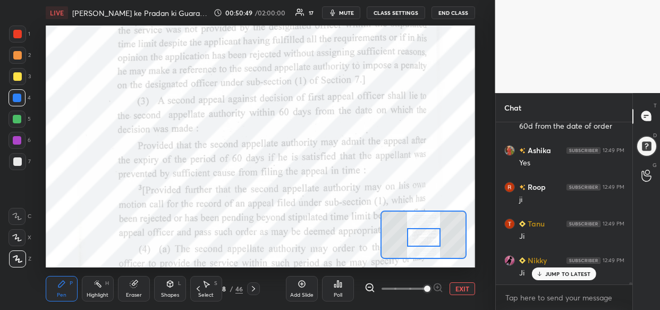
drag, startPoint x: 430, startPoint y: 230, endPoint x: 429, endPoint y: 239, distance: 8.6
click at [429, 239] on div at bounding box center [423, 237] width 33 height 19
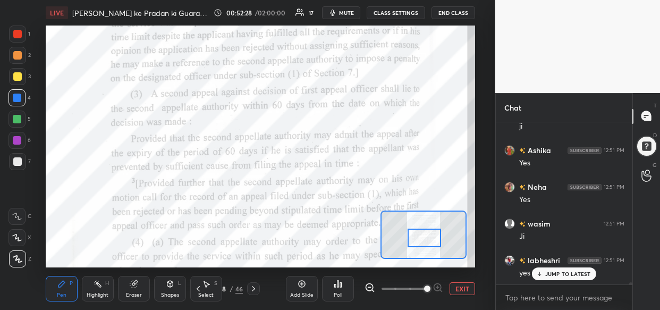
scroll to position [12268, 0]
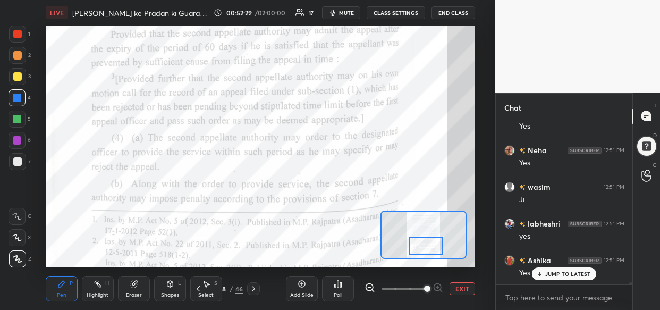
drag, startPoint x: 419, startPoint y: 235, endPoint x: 420, endPoint y: 243, distance: 8.7
click at [420, 243] on div at bounding box center [425, 245] width 33 height 19
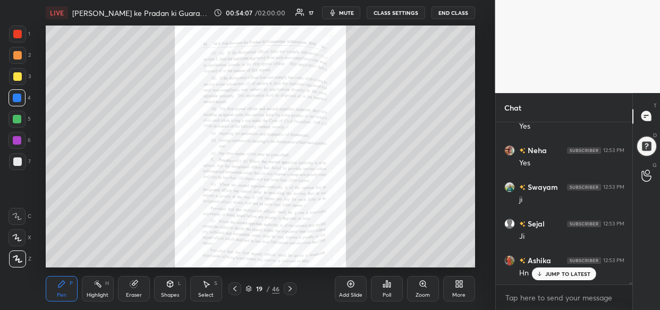
scroll to position [13279, 0]
click at [423, 290] on div "Zoom" at bounding box center [423, 289] width 32 height 26
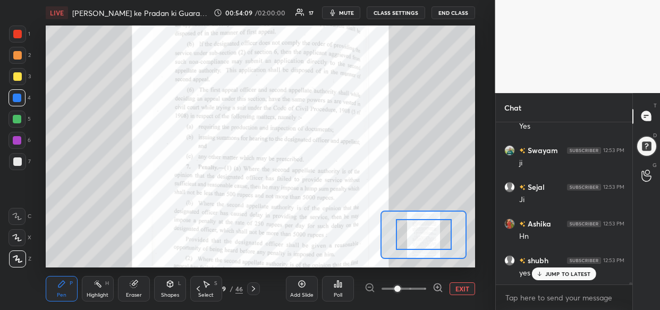
click at [421, 290] on span at bounding box center [404, 289] width 45 height 16
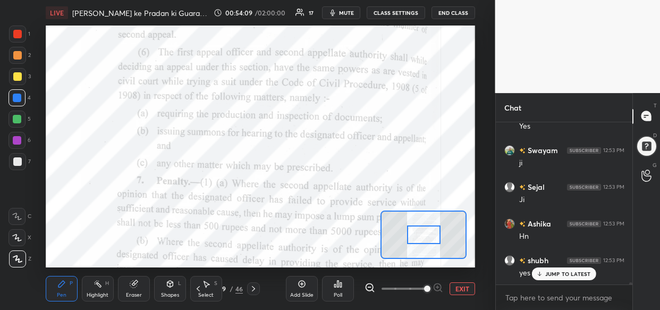
click at [429, 289] on span at bounding box center [427, 288] width 6 height 6
click at [429, 288] on span at bounding box center [427, 288] width 6 height 6
click at [430, 288] on span at bounding box center [427, 288] width 6 height 6
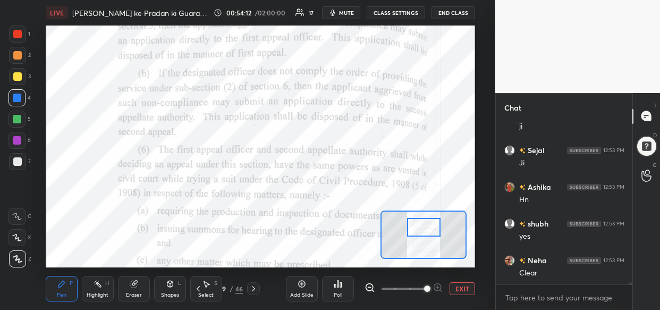
scroll to position [13353, 0]
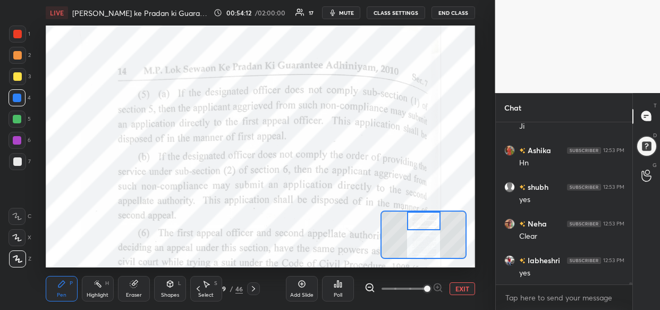
drag, startPoint x: 423, startPoint y: 234, endPoint x: 423, endPoint y: 219, distance: 15.4
click at [423, 219] on div at bounding box center [423, 221] width 33 height 19
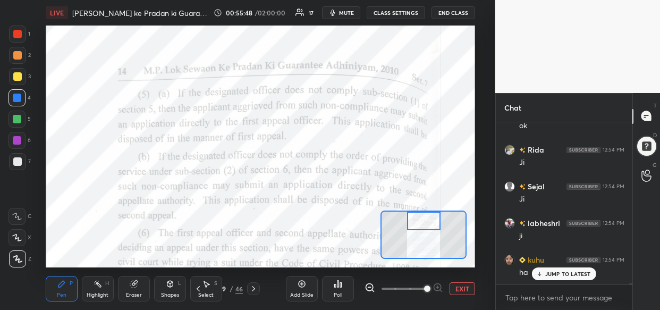
scroll to position [14343, 0]
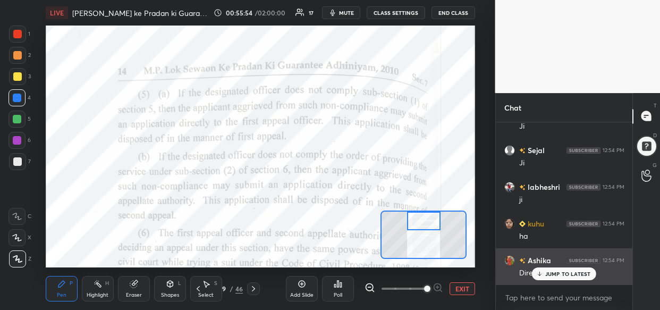
click at [547, 273] on p "JUMP TO LATEST" at bounding box center [568, 274] width 46 height 6
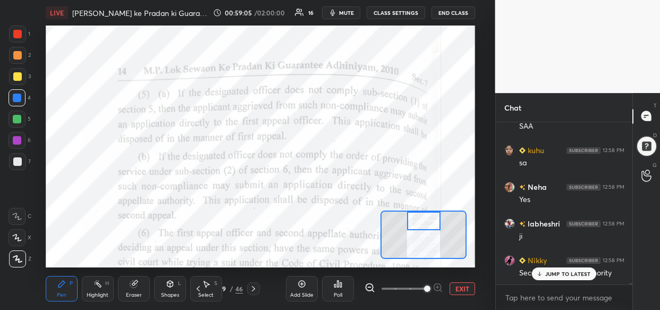
scroll to position [16800, 0]
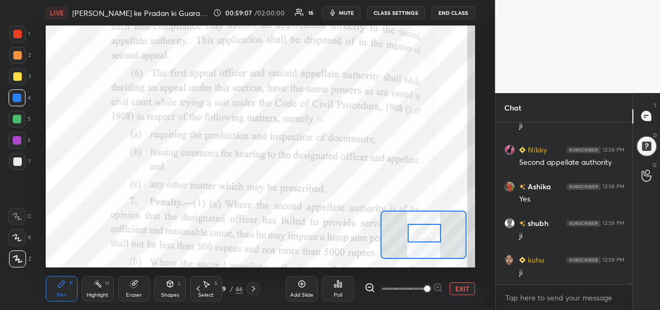
drag, startPoint x: 425, startPoint y: 223, endPoint x: 426, endPoint y: 235, distance: 12.2
click at [426, 235] on div at bounding box center [424, 233] width 33 height 19
click at [300, 287] on icon at bounding box center [302, 284] width 9 height 9
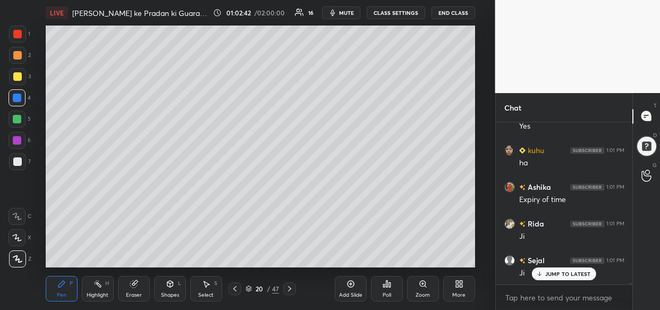
scroll to position [14325, 0]
click at [18, 74] on div at bounding box center [17, 76] width 9 height 9
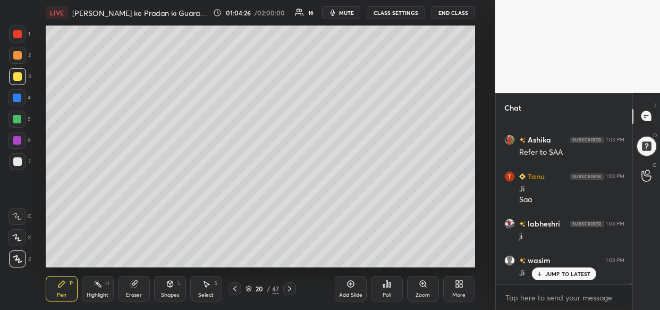
scroll to position [15923, 0]
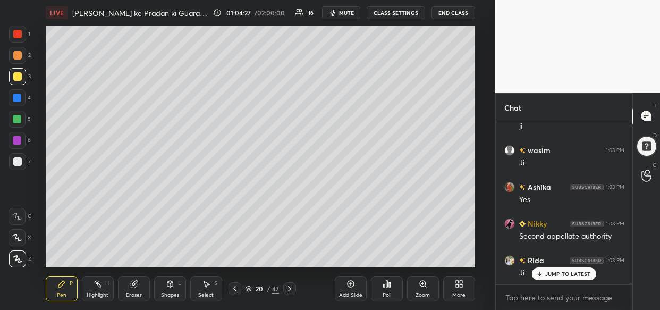
click at [342, 291] on div "Add Slide" at bounding box center [351, 289] width 32 height 26
click at [240, 21] on div "LIVE [PERSON_NAME] ke Pradan ki Guarantee Adhiniyam, 2010 01:07:07 / 02:00:00 1…" at bounding box center [260, 155] width 453 height 310
click at [349, 289] on div "Add Slide" at bounding box center [351, 289] width 32 height 26
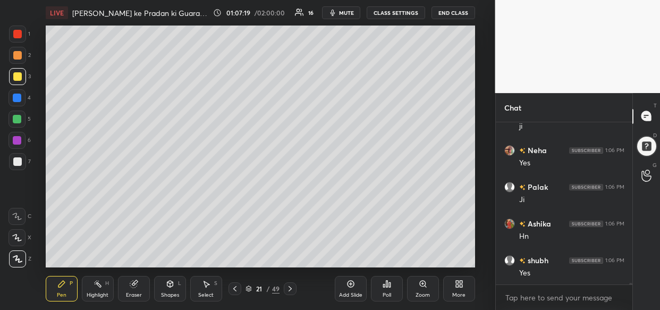
scroll to position [18354, 0]
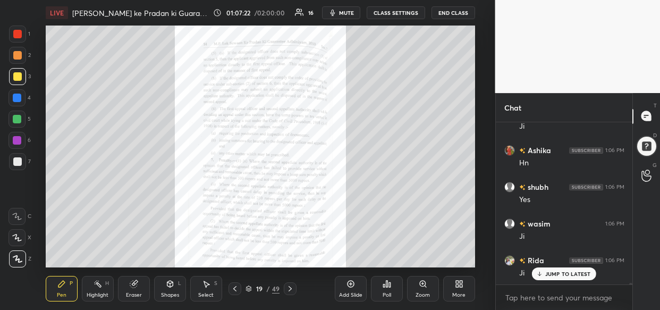
click at [425, 289] on div "Zoom" at bounding box center [423, 289] width 32 height 26
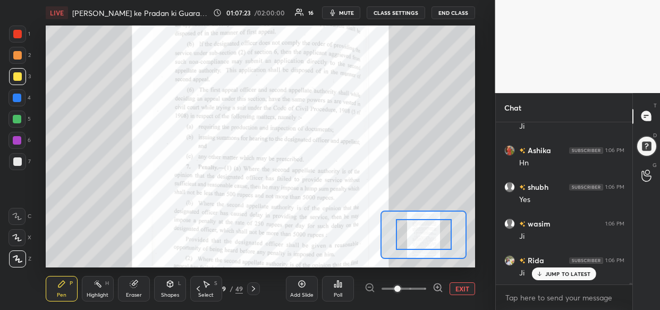
click at [427, 291] on div at bounding box center [404, 288] width 79 height 13
click at [430, 290] on div at bounding box center [404, 288] width 79 height 13
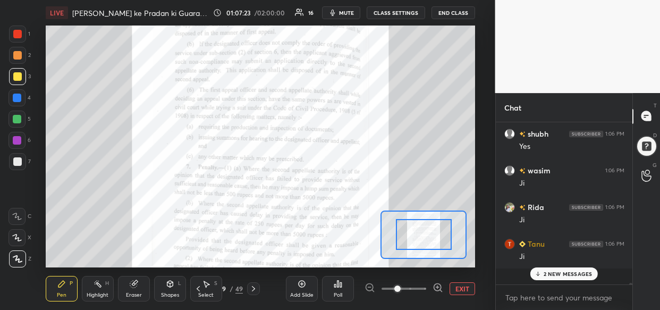
click at [431, 289] on div at bounding box center [404, 288] width 79 height 13
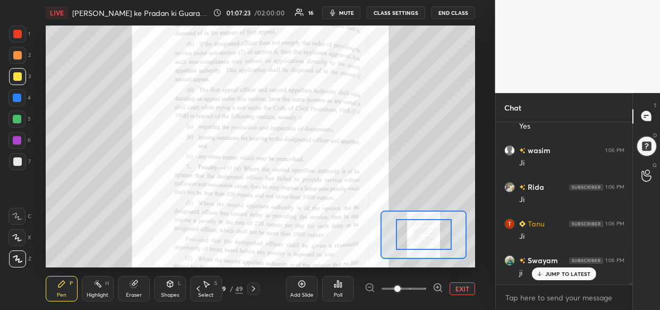
click at [433, 289] on icon at bounding box center [438, 287] width 11 height 11
click at [430, 290] on div at bounding box center [404, 288] width 79 height 13
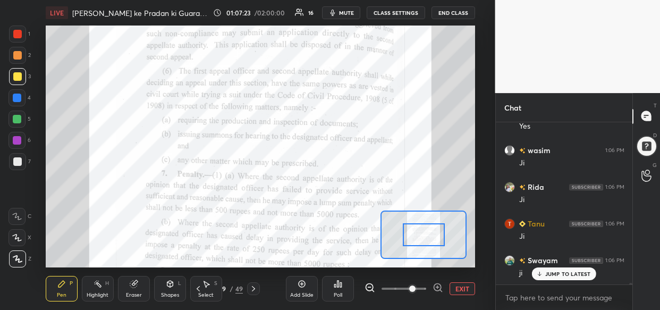
click at [431, 291] on div at bounding box center [404, 288] width 79 height 13
click at [432, 290] on div at bounding box center [404, 288] width 79 height 13
click at [433, 290] on div at bounding box center [404, 288] width 79 height 13
click at [434, 287] on icon at bounding box center [438, 287] width 11 height 11
click at [416, 288] on span at bounding box center [412, 288] width 6 height 6
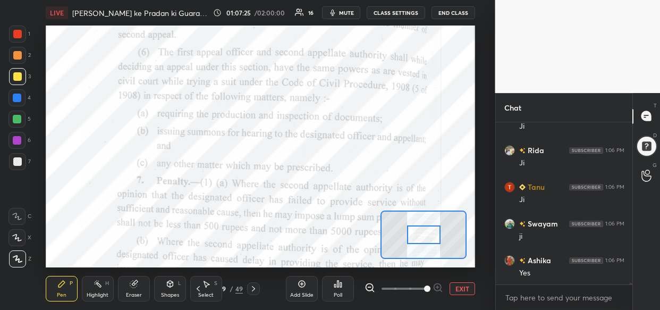
scroll to position [18574, 0]
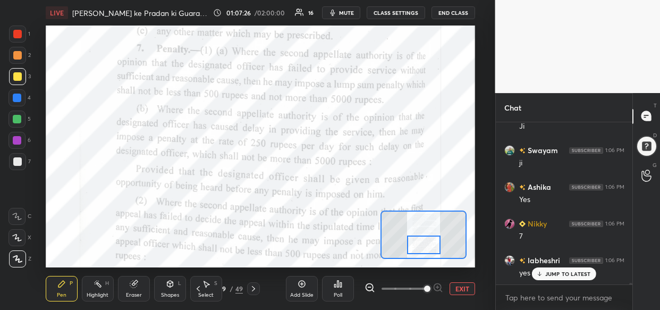
drag, startPoint x: 427, startPoint y: 239, endPoint x: 427, endPoint y: 249, distance: 10.1
click at [427, 249] on div at bounding box center [423, 244] width 33 height 19
click at [11, 40] on div at bounding box center [17, 34] width 17 height 17
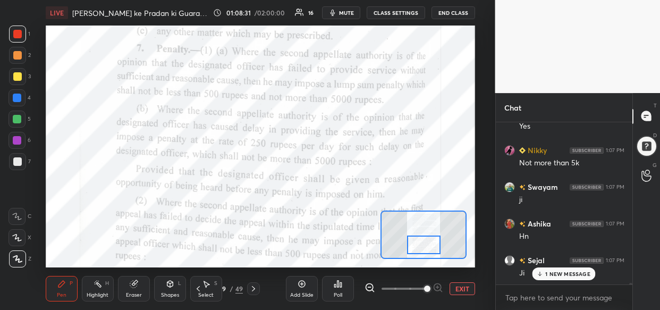
scroll to position [19223, 0]
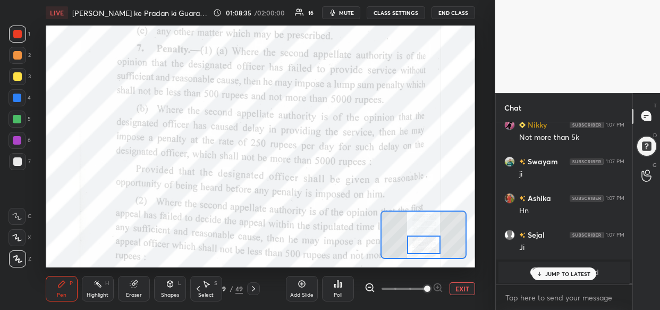
drag, startPoint x: 549, startPoint y: 273, endPoint x: 542, endPoint y: 270, distance: 8.1
click at [547, 272] on p "JUMP TO LATEST" at bounding box center [568, 274] width 46 height 6
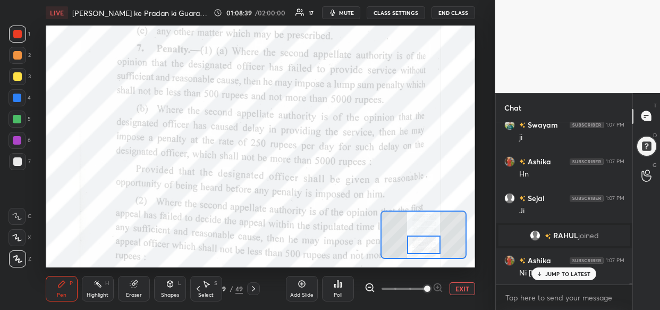
scroll to position [19297, 0]
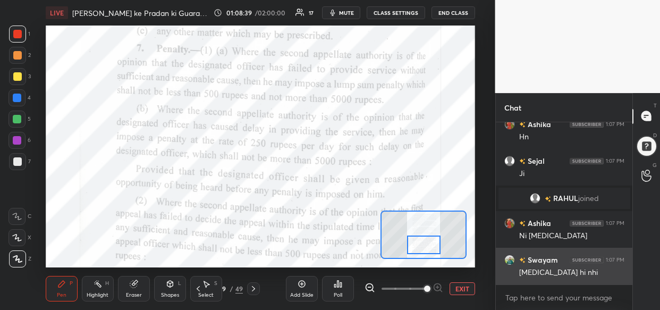
click at [541, 272] on div "[MEDICAL_DATA] hi nhi" at bounding box center [571, 272] width 105 height 11
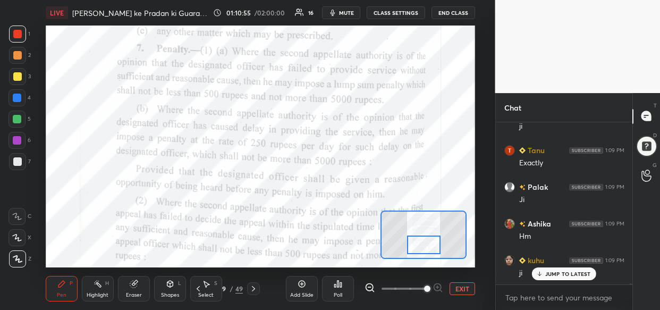
scroll to position [21046, 0]
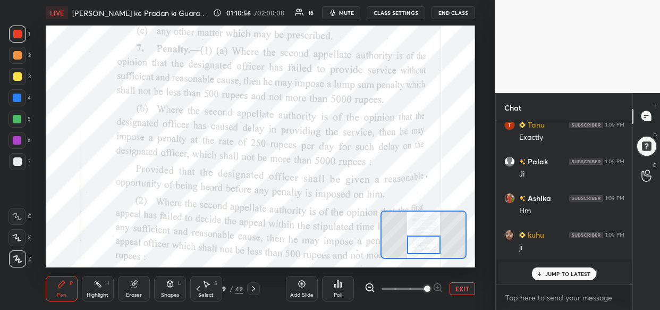
click at [557, 271] on p "JUMP TO LATEST" at bounding box center [568, 274] width 46 height 6
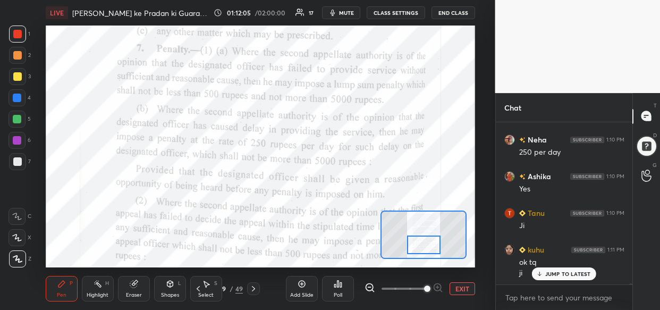
scroll to position [21825, 0]
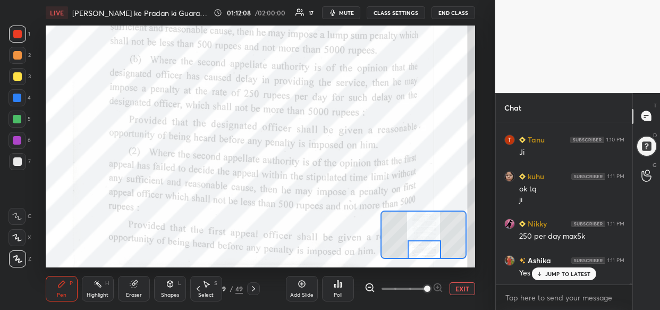
drag, startPoint x: 427, startPoint y: 243, endPoint x: 428, endPoint y: 254, distance: 10.6
click at [428, 254] on div at bounding box center [424, 249] width 33 height 19
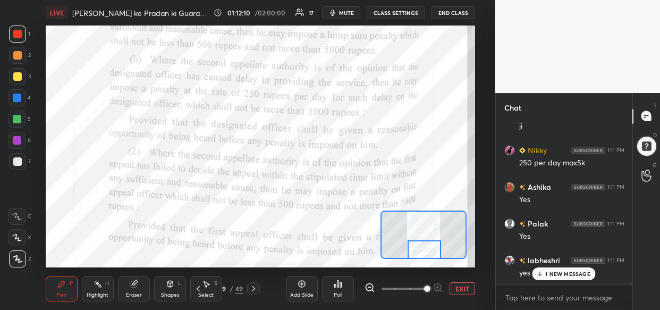
scroll to position [21971, 0]
drag, startPoint x: 15, startPoint y: 139, endPoint x: 29, endPoint y: 143, distance: 14.0
click at [15, 138] on div at bounding box center [17, 140] width 9 height 9
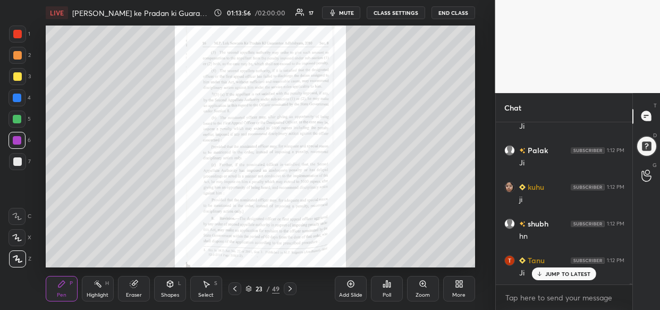
scroll to position [22961, 0]
click at [420, 287] on icon at bounding box center [423, 284] width 9 height 9
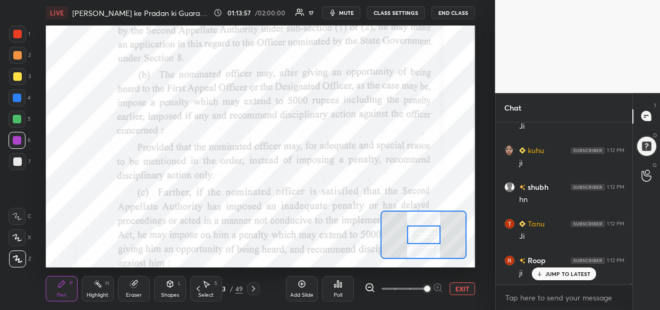
click at [420, 285] on span at bounding box center [404, 289] width 45 height 16
click at [424, 285] on span at bounding box center [427, 288] width 6 height 6
drag, startPoint x: 421, startPoint y: 288, endPoint x: 429, endPoint y: 285, distance: 8.6
click at [424, 287] on span at bounding box center [427, 288] width 6 height 6
click at [430, 285] on span at bounding box center [427, 288] width 6 height 6
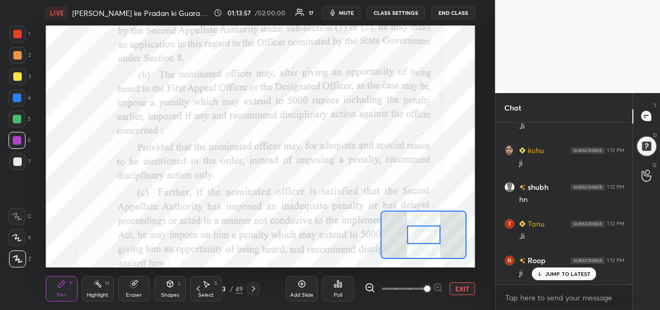
drag, startPoint x: 430, startPoint y: 282, endPoint x: 426, endPoint y: 277, distance: 7.1
click at [430, 285] on span at bounding box center [427, 288] width 6 height 6
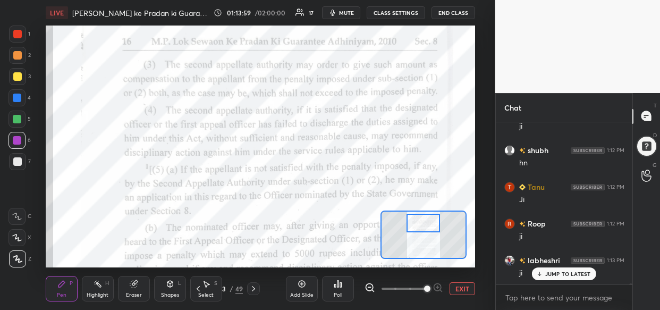
drag, startPoint x: 419, startPoint y: 228, endPoint x: 418, endPoint y: 214, distance: 14.4
click at [418, 214] on div at bounding box center [423, 223] width 33 height 19
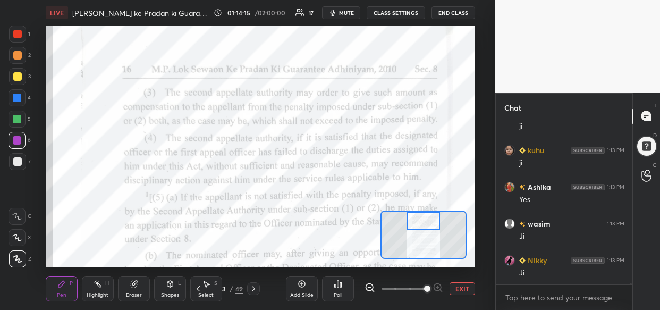
scroll to position [23170, 0]
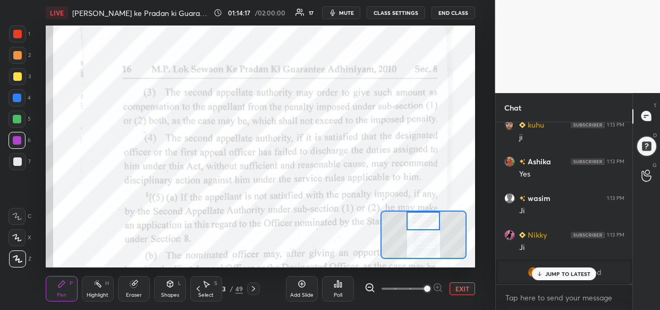
click at [565, 271] on p "JUMP TO LATEST" at bounding box center [568, 274] width 46 height 6
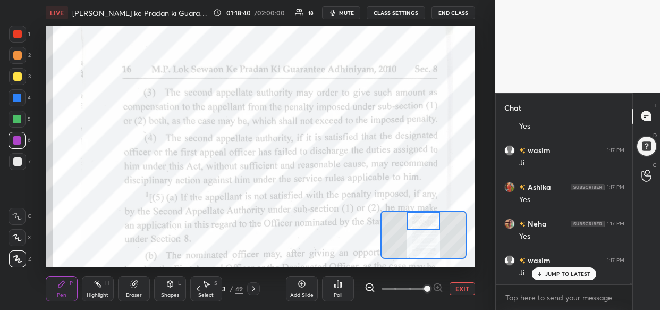
scroll to position [23249, 0]
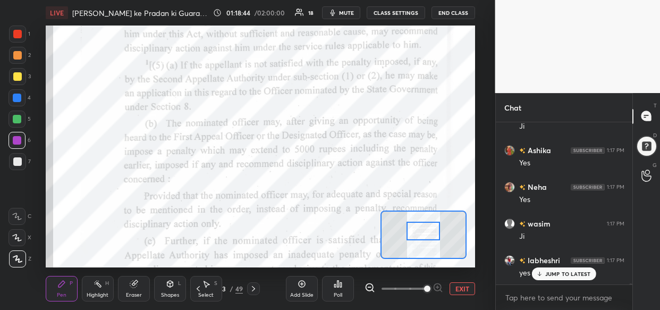
drag, startPoint x: 424, startPoint y: 224, endPoint x: 424, endPoint y: 234, distance: 10.1
click at [424, 234] on div at bounding box center [423, 231] width 33 height 19
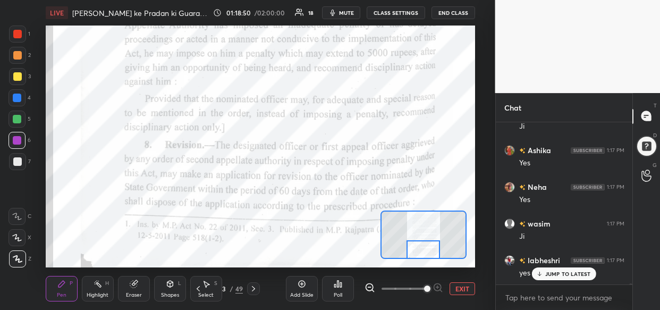
drag, startPoint x: 430, startPoint y: 228, endPoint x: 430, endPoint y: 255, distance: 26.6
click at [430, 255] on div at bounding box center [423, 249] width 33 height 19
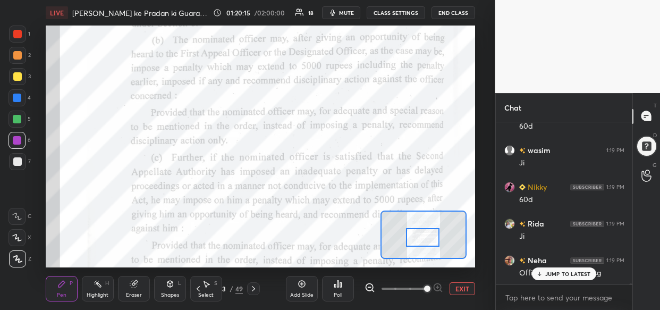
drag, startPoint x: 424, startPoint y: 249, endPoint x: 423, endPoint y: 236, distance: 12.2
click at [423, 236] on div at bounding box center [422, 237] width 33 height 19
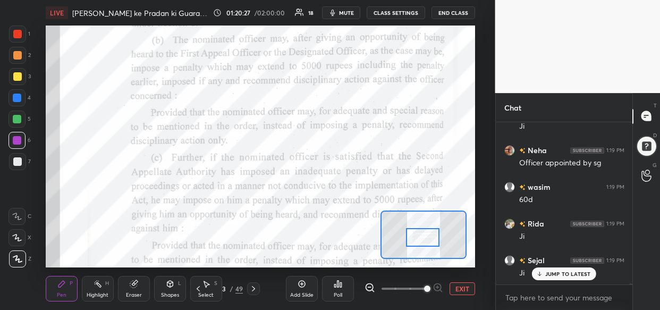
scroll to position [24459, 0]
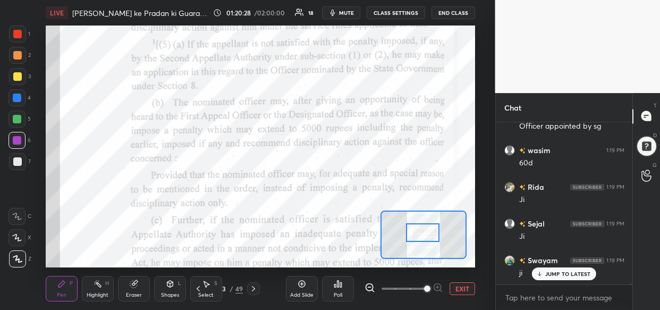
click at [434, 229] on div at bounding box center [422, 232] width 33 height 19
click at [195, 0] on html "1 2 3 4 5 6 7 C X Z C X Z E E Erase all H H LIVE [PERSON_NAME] ke Pradan ki Gua…" at bounding box center [330, 0] width 660 height 0
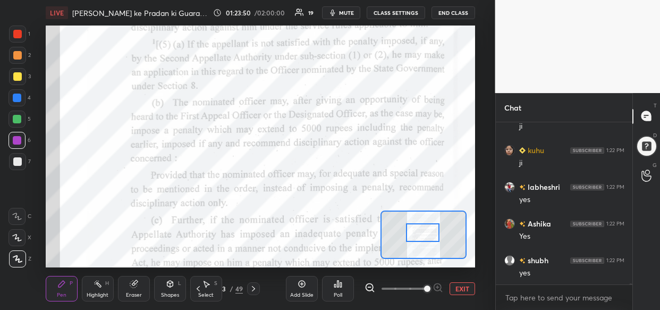
scroll to position [25585, 0]
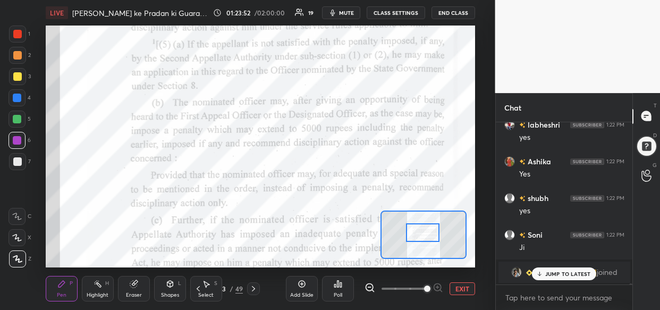
drag, startPoint x: 575, startPoint y: 271, endPoint x: 567, endPoint y: 274, distance: 9.1
click at [575, 272] on p "JUMP TO LATEST" at bounding box center [568, 274] width 46 height 6
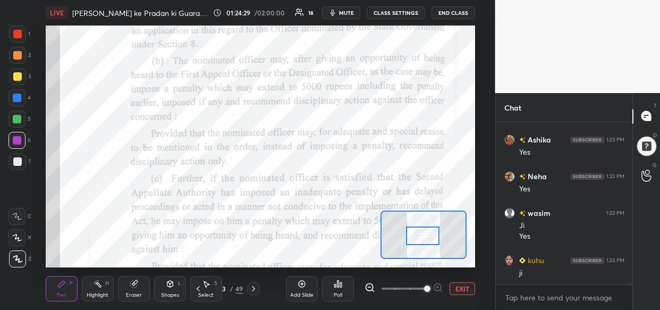
scroll to position [24626, 0]
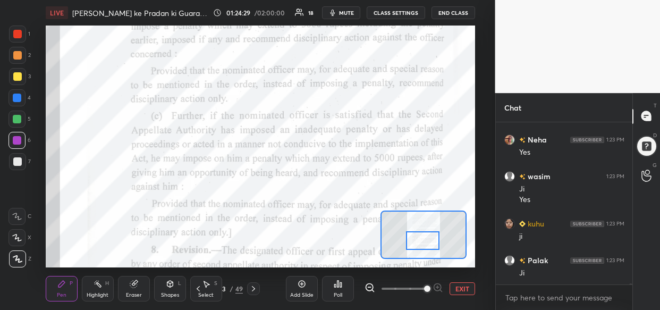
drag, startPoint x: 420, startPoint y: 229, endPoint x: 420, endPoint y: 239, distance: 10.1
click at [420, 239] on div at bounding box center [422, 240] width 33 height 19
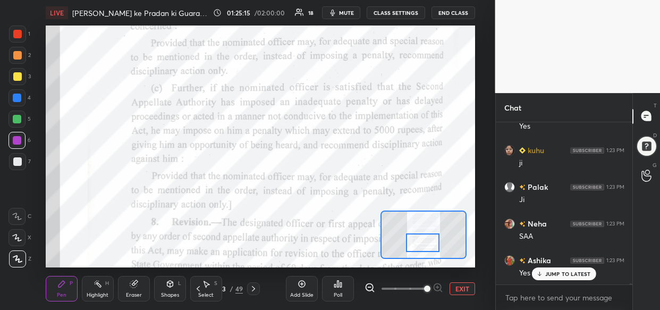
scroll to position [24736, 0]
click at [217, 23] on div "LIVE [PERSON_NAME] ke Pradan ki Guarantee Adhiniyam, 2010 01:25:16 / 02:00:00 1…" at bounding box center [260, 155] width 453 height 310
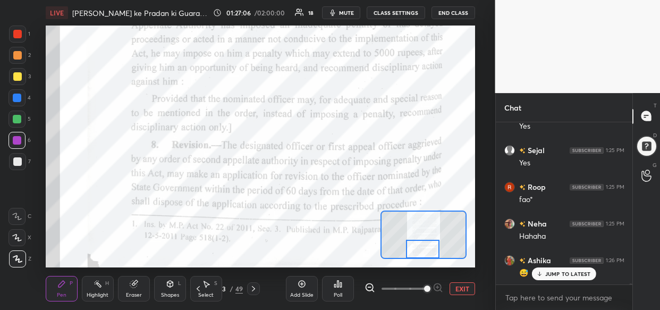
drag, startPoint x: 421, startPoint y: 240, endPoint x: 421, endPoint y: 249, distance: 9.6
click at [421, 249] on div at bounding box center [422, 249] width 33 height 19
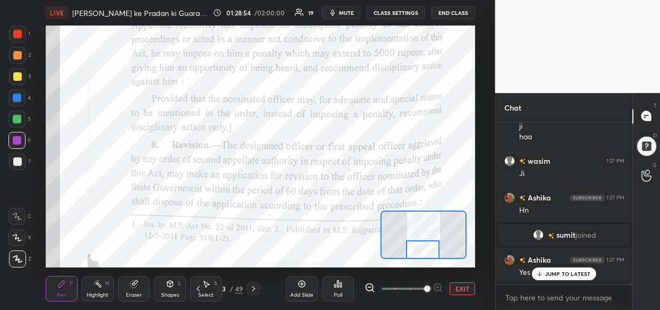
scroll to position [26385, 0]
click at [568, 273] on p "JUMP TO LATEST" at bounding box center [568, 274] width 46 height 6
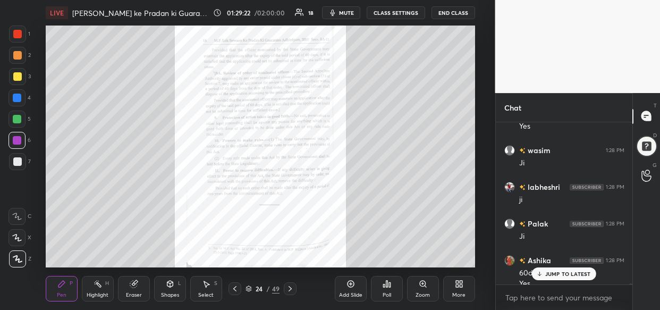
scroll to position [26579, 0]
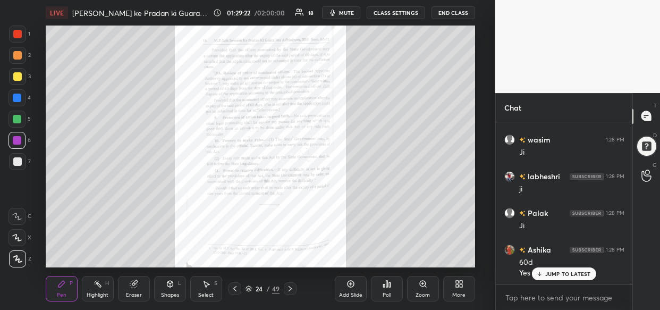
click at [427, 285] on div "Zoom" at bounding box center [423, 289] width 32 height 26
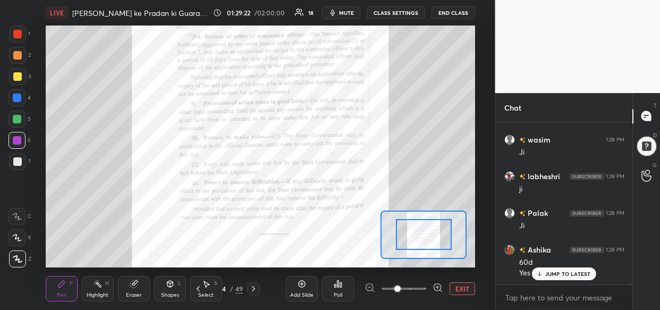
click at [427, 286] on div at bounding box center [404, 288] width 79 height 13
click at [428, 290] on div at bounding box center [404, 288] width 79 height 13
click at [431, 289] on div at bounding box center [404, 288] width 79 height 13
click at [436, 287] on icon at bounding box center [438, 287] width 11 height 11
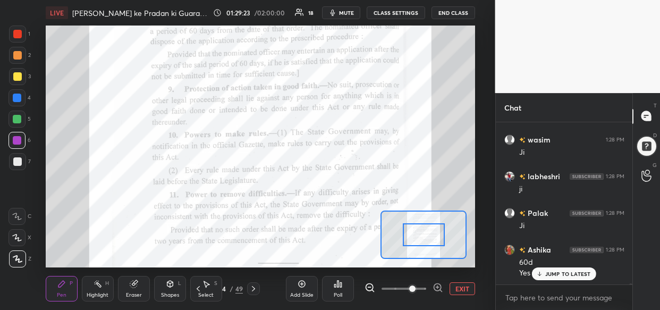
click at [438, 287] on icon at bounding box center [438, 287] width 11 height 11
click at [438, 288] on div at bounding box center [404, 288] width 79 height 13
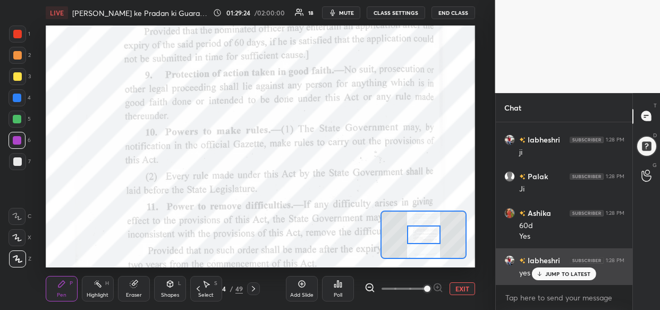
click at [556, 271] on p "JUMP TO LATEST" at bounding box center [568, 274] width 46 height 6
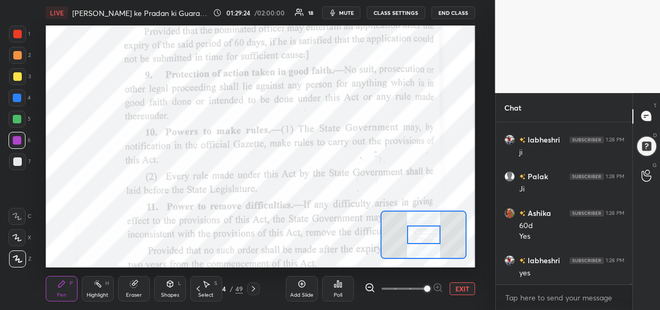
scroll to position [26652, 0]
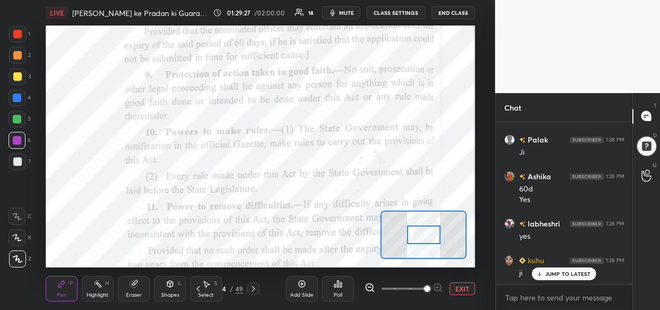
click at [417, 234] on div at bounding box center [423, 234] width 33 height 19
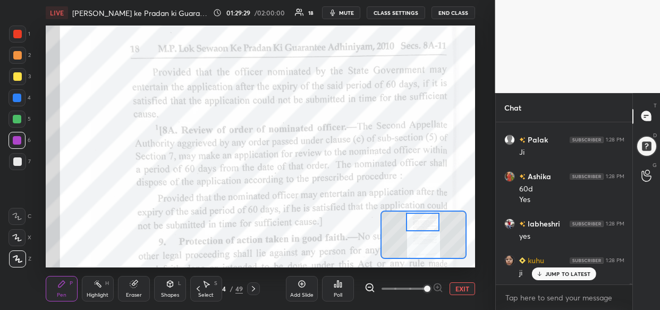
drag, startPoint x: 417, startPoint y: 234, endPoint x: 416, endPoint y: 222, distance: 12.8
click at [416, 222] on div at bounding box center [422, 222] width 33 height 19
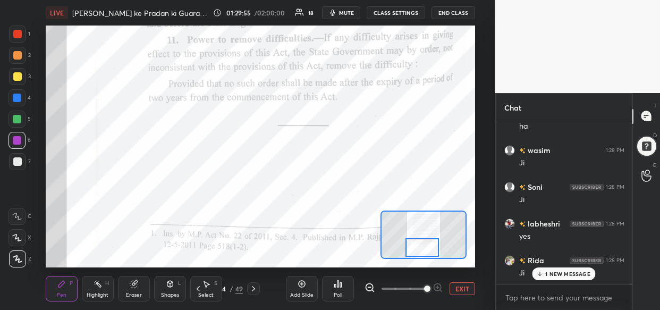
scroll to position [27239, 0]
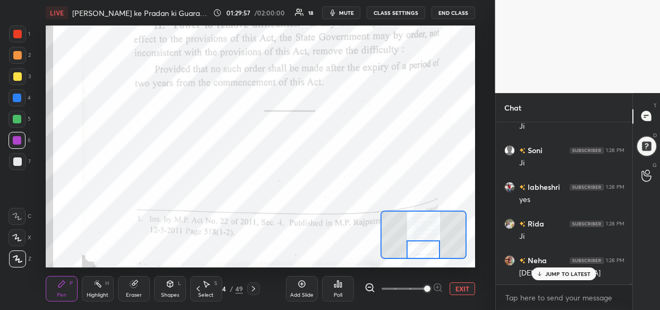
drag, startPoint x: 424, startPoint y: 220, endPoint x: 424, endPoint y: 248, distance: 28.2
click at [424, 248] on div at bounding box center [423, 249] width 33 height 19
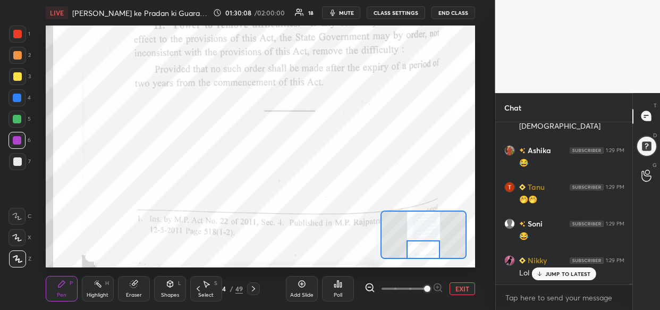
scroll to position [27423, 0]
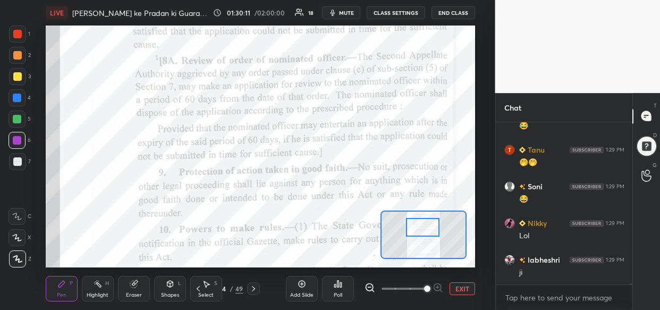
drag, startPoint x: 416, startPoint y: 252, endPoint x: 416, endPoint y: 230, distance: 22.3
click at [416, 230] on div at bounding box center [422, 227] width 33 height 19
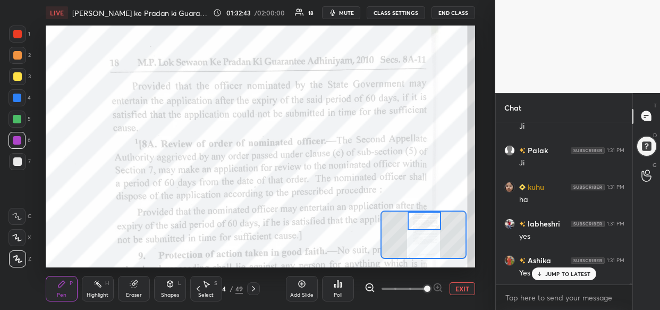
click at [425, 206] on div "Setting up your live class Poll for secs No correct answer Start poll" at bounding box center [260, 147] width 429 height 242
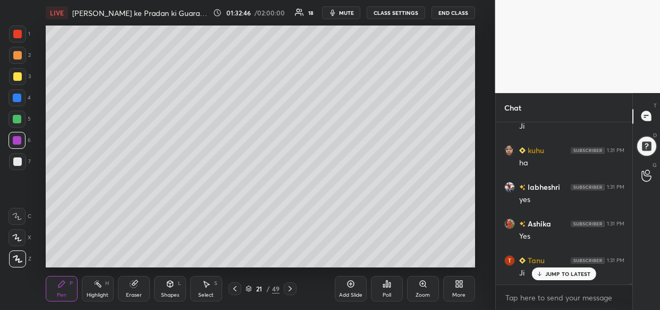
scroll to position [30078, 0]
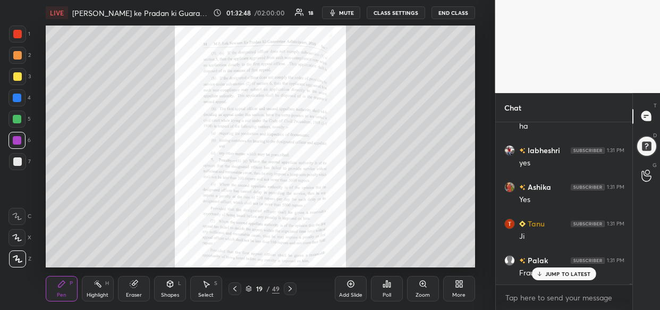
click at [423, 283] on icon at bounding box center [422, 283] width 2 height 0
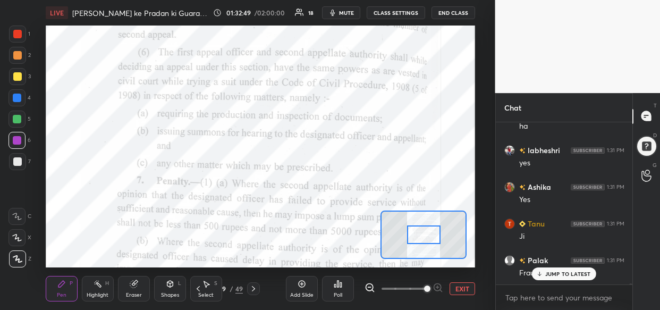
click at [429, 285] on span at bounding box center [427, 288] width 6 height 6
click at [430, 285] on span at bounding box center [427, 288] width 6 height 6
click at [423, 233] on div at bounding box center [423, 234] width 33 height 19
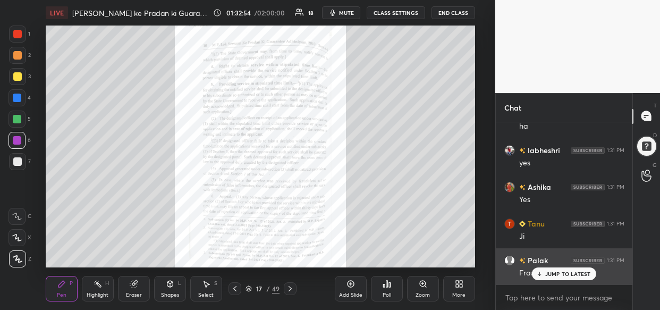
click at [576, 271] on p "JUMP TO LATEST" at bounding box center [568, 274] width 46 height 6
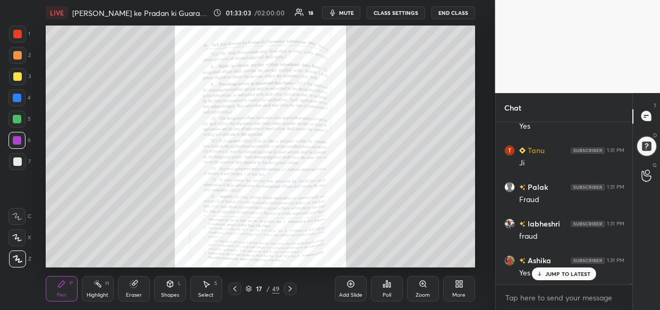
scroll to position [30188, 0]
click at [568, 274] on p "JUMP TO LATEST" at bounding box center [568, 274] width 46 height 6
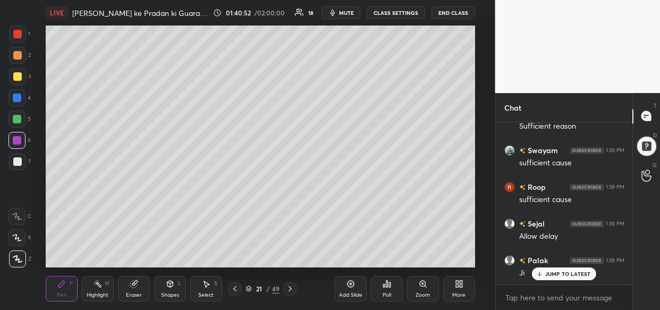
scroll to position [36470, 0]
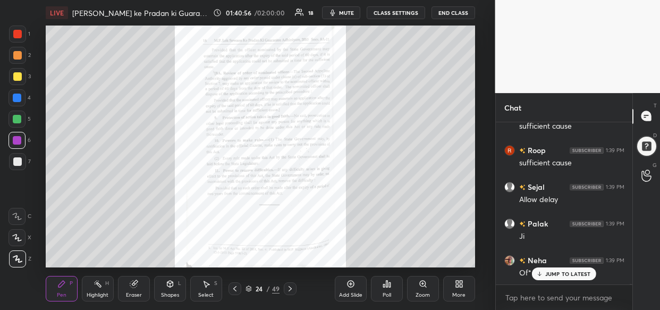
click at [427, 285] on icon at bounding box center [423, 284] width 9 height 9
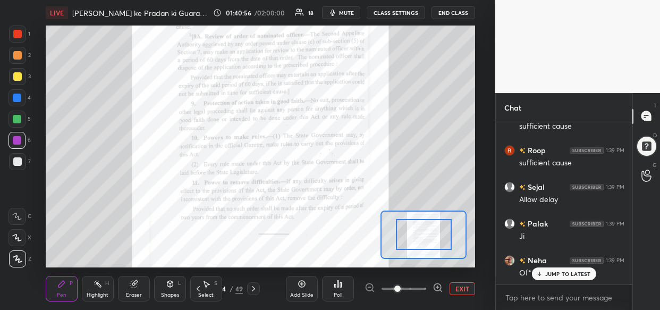
click at [420, 293] on span at bounding box center [404, 289] width 45 height 16
click at [401, 291] on span at bounding box center [397, 288] width 6 height 6
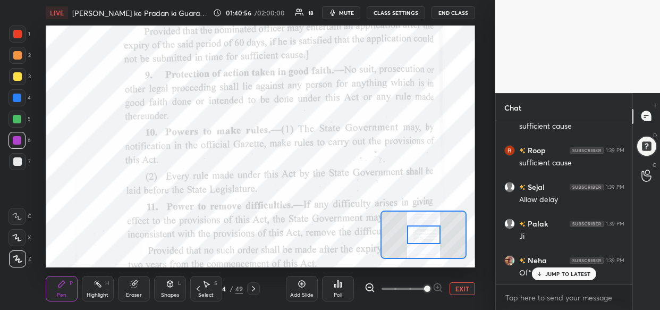
click at [430, 292] on span at bounding box center [427, 288] width 6 height 6
click at [438, 294] on div at bounding box center [404, 288] width 79 height 13
click at [430, 291] on span at bounding box center [427, 288] width 6 height 6
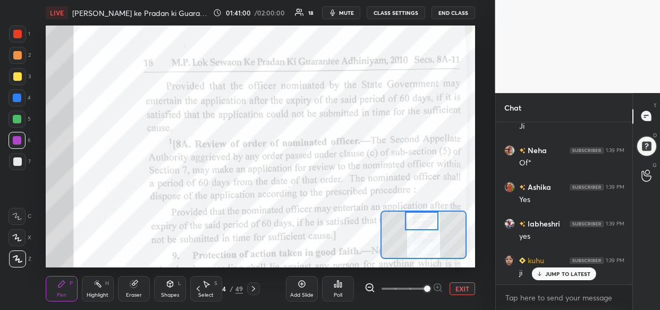
drag, startPoint x: 428, startPoint y: 238, endPoint x: 426, endPoint y: 223, distance: 15.6
click at [426, 223] on div at bounding box center [421, 221] width 33 height 19
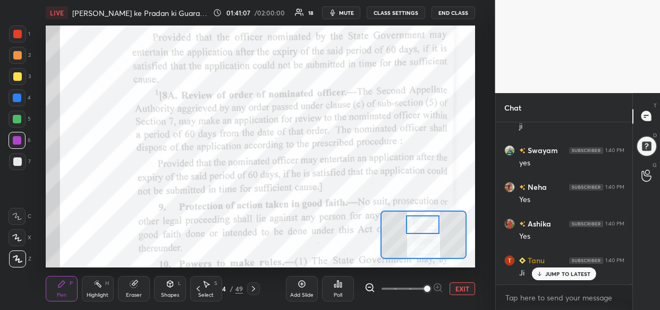
click at [425, 223] on div at bounding box center [422, 224] width 33 height 19
click at [303, 287] on icon at bounding box center [302, 284] width 9 height 9
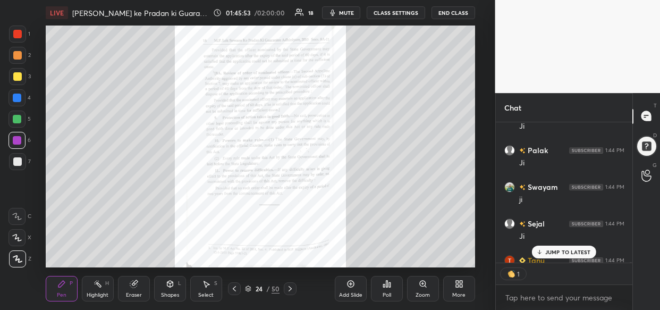
scroll to position [3, 4]
click at [417, 290] on div "Zoom" at bounding box center [423, 289] width 32 height 26
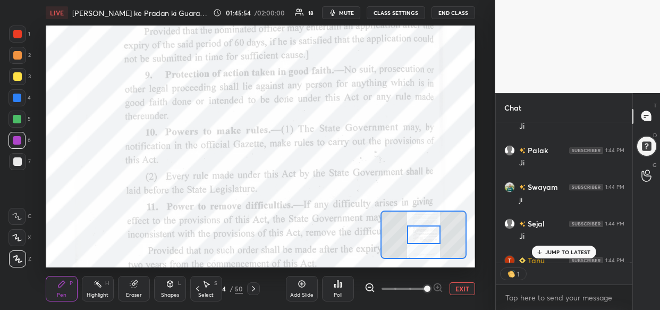
click at [426, 292] on span at bounding box center [427, 288] width 6 height 6
click at [430, 289] on span at bounding box center [427, 288] width 6 height 6
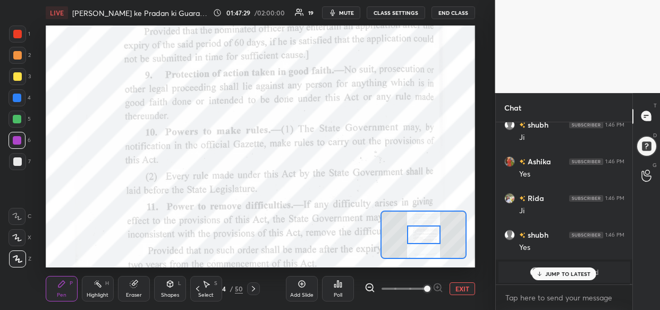
scroll to position [37786, 0]
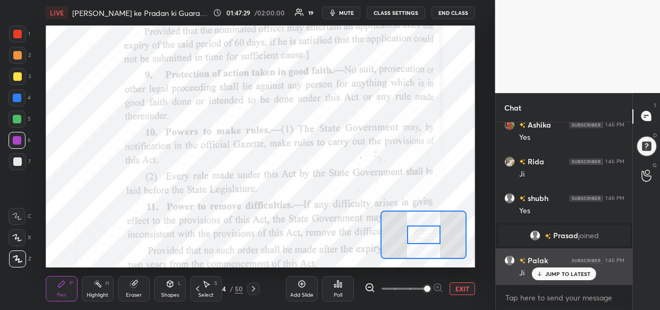
drag, startPoint x: 559, startPoint y: 276, endPoint x: 555, endPoint y: 283, distance: 7.4
click at [560, 276] on p "JUMP TO LATEST" at bounding box center [568, 274] width 46 height 6
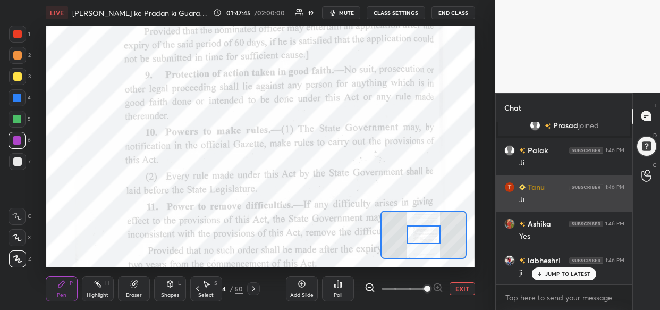
scroll to position [37943, 0]
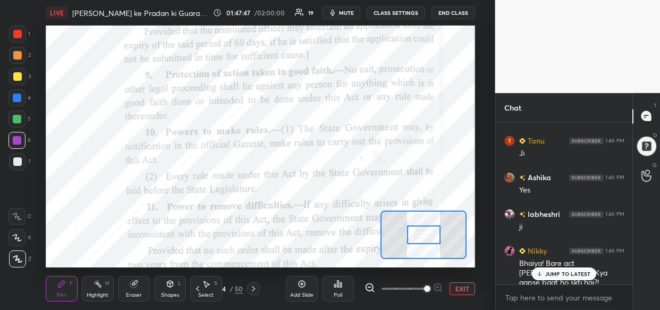
click at [575, 272] on p "JUMP TO LATEST" at bounding box center [568, 274] width 46 height 6
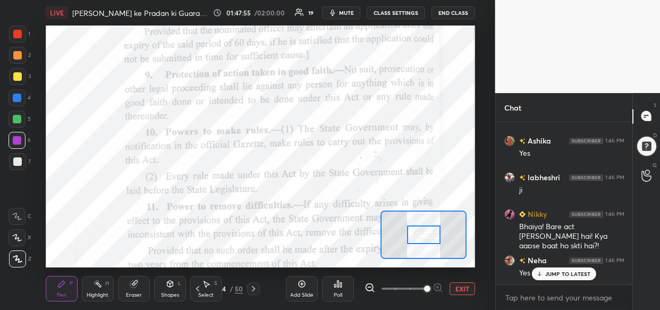
scroll to position [38016, 0]
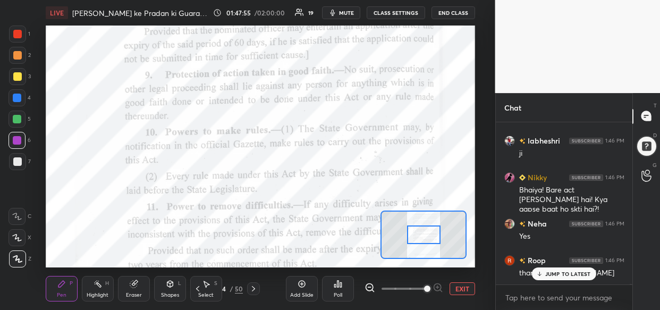
click at [301, 287] on icon at bounding box center [302, 284] width 9 height 9
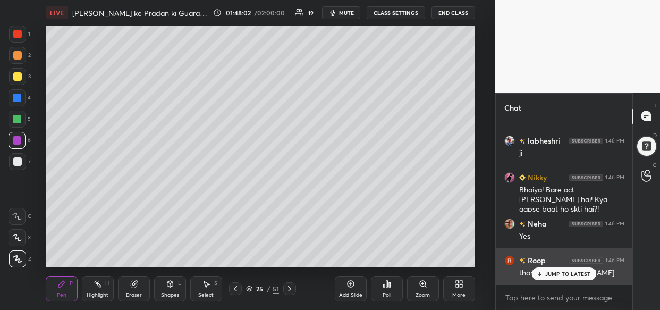
click at [582, 271] on p "JUMP TO LATEST" at bounding box center [568, 274] width 46 height 6
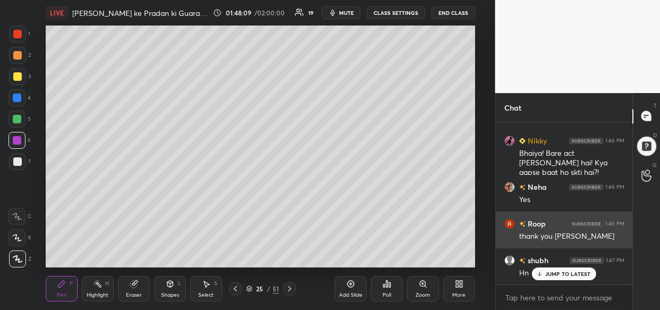
scroll to position [38089, 0]
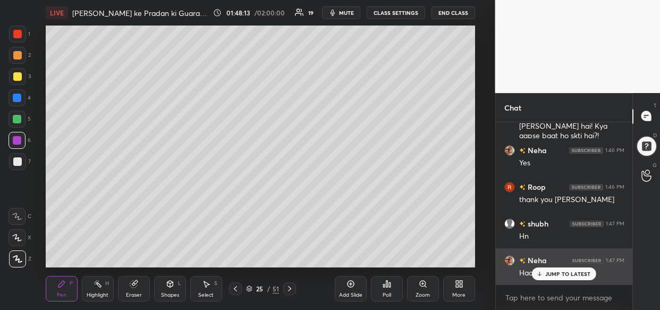
click at [553, 274] on p "JUMP TO LATEST" at bounding box center [568, 274] width 46 height 6
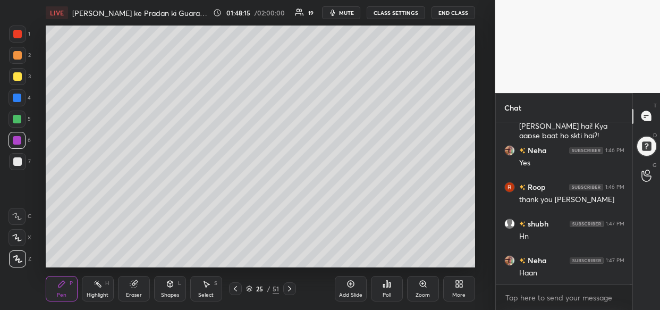
scroll to position [38119, 0]
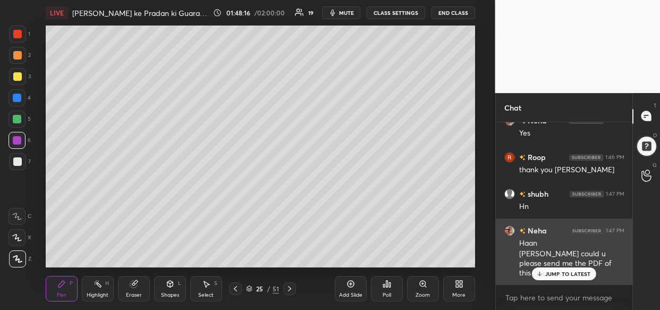
click at [566, 268] on div "JUMP TO LATEST" at bounding box center [564, 273] width 64 height 13
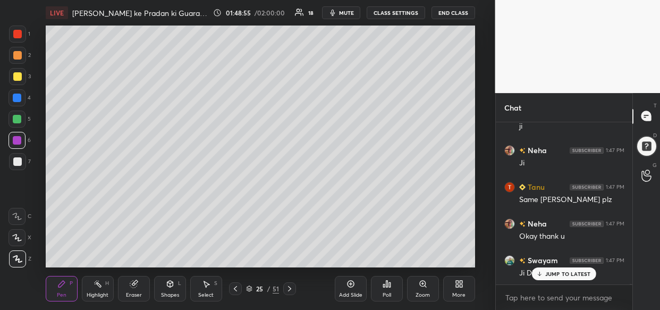
scroll to position [38449, 0]
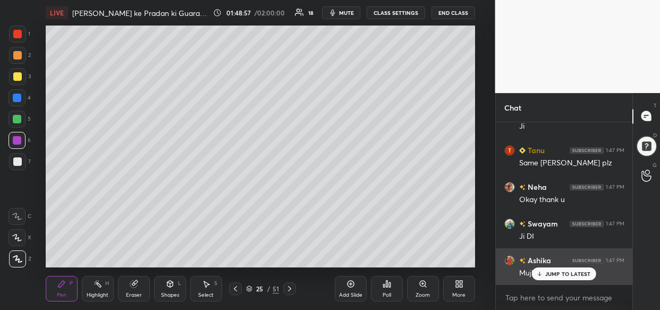
drag, startPoint x: 563, startPoint y: 276, endPoint x: 539, endPoint y: 276, distance: 23.9
click at [563, 276] on p "JUMP TO LATEST" at bounding box center [568, 274] width 46 height 6
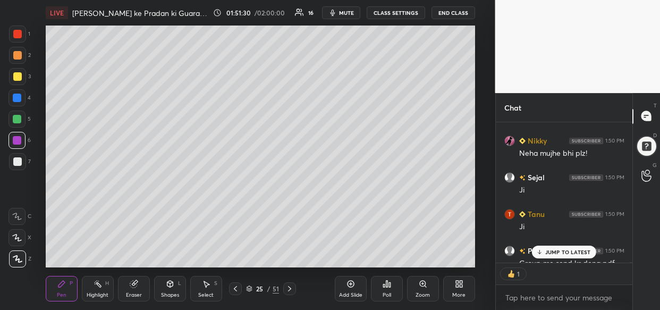
scroll to position [3, 4]
drag, startPoint x: 583, startPoint y: 249, endPoint x: 561, endPoint y: 252, distance: 22.0
click at [582, 247] on div "JUMP TO LATEST" at bounding box center [564, 252] width 64 height 13
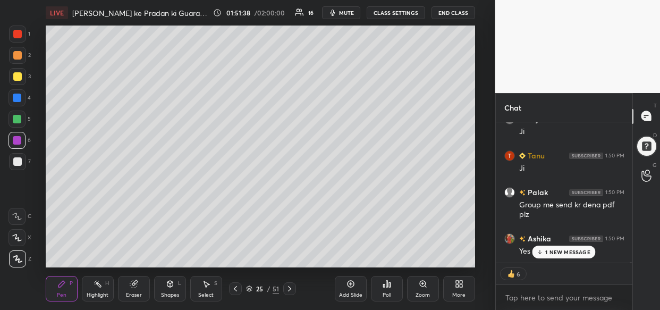
scroll to position [39233, 0]
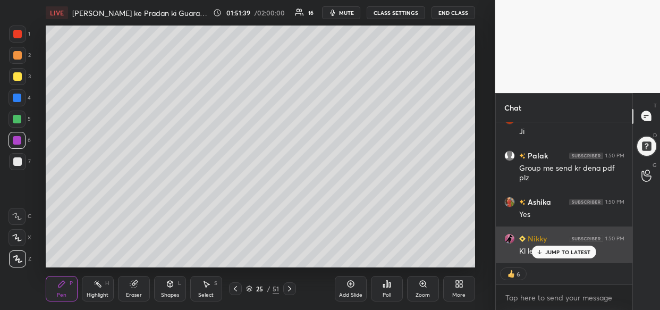
click at [563, 255] on p "JUMP TO LATEST" at bounding box center [568, 252] width 46 height 6
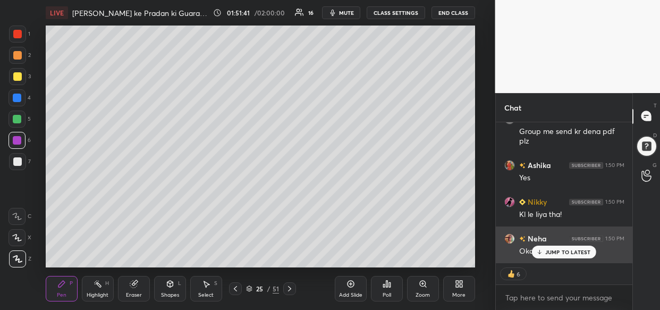
click at [579, 250] on p "JUMP TO LATEST" at bounding box center [568, 252] width 46 height 6
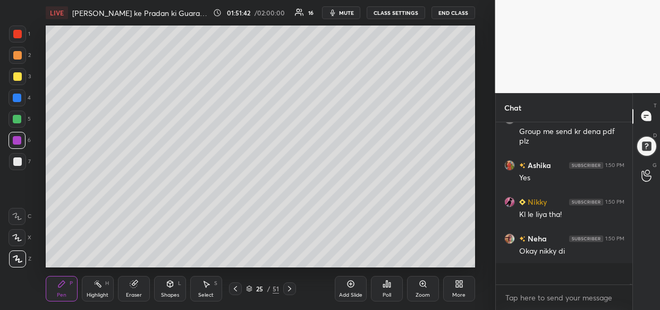
scroll to position [39248, 0]
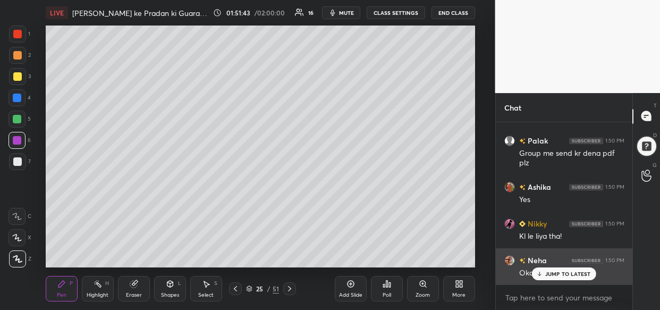
click at [563, 278] on div "JUMP TO LATEST" at bounding box center [564, 273] width 64 height 13
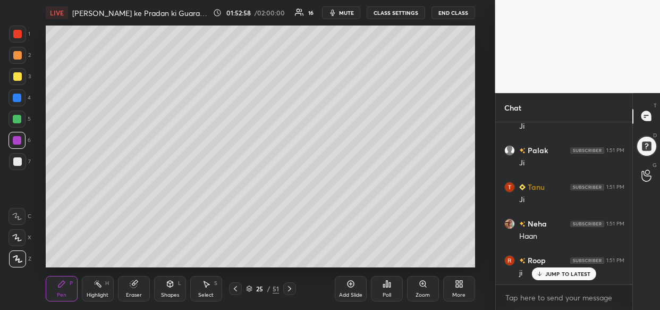
scroll to position [39615, 0]
click at [572, 276] on p "JUMP TO LATEST" at bounding box center [568, 274] width 46 height 6
click at [246, 292] on div "25 / 51" at bounding box center [262, 289] width 33 height 10
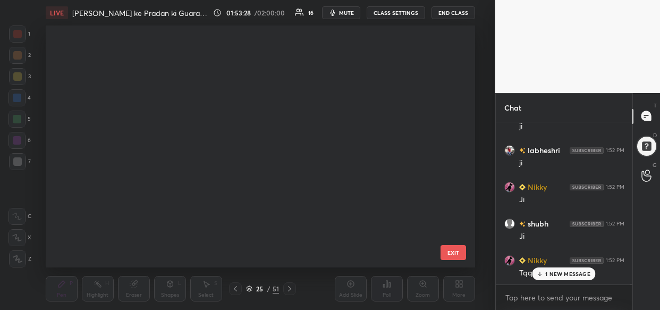
scroll to position [239, 425]
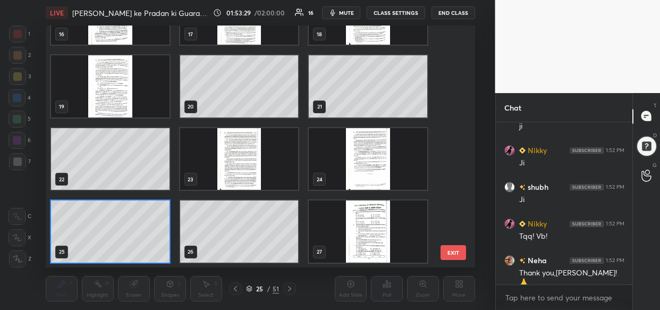
drag, startPoint x: 455, startPoint y: 122, endPoint x: 450, endPoint y: 102, distance: 20.5
click at [448, 68] on div "16 17 18 19 20 21 22 23 24 25 26 27 28 29 30 31 32 33 EXIT" at bounding box center [260, 147] width 429 height 242
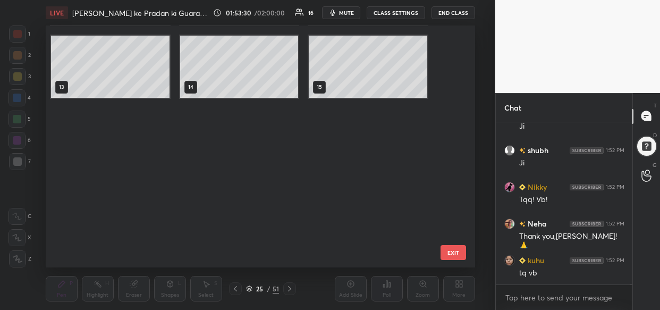
scroll to position [0, 0]
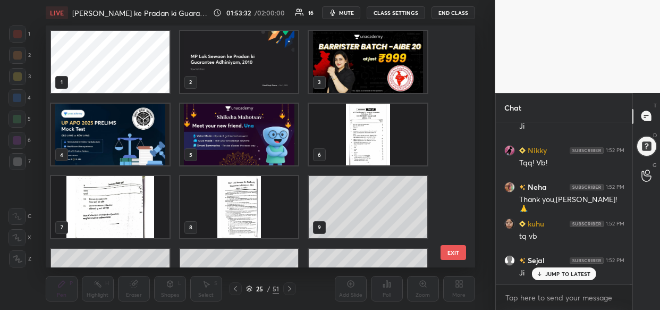
drag, startPoint x: 568, startPoint y: 272, endPoint x: 554, endPoint y: 282, distance: 17.1
click at [567, 272] on p "JUMP TO LATEST" at bounding box center [568, 274] width 46 height 6
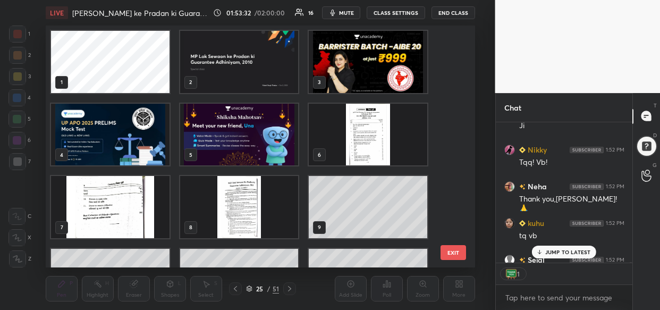
scroll to position [137, 134]
click at [545, 298] on body "1 2 3 4 5 6 7 C X Z C X Z E E Erase all H H LIVE [PERSON_NAME] ke Pradan ki Gua…" at bounding box center [330, 155] width 660 height 310
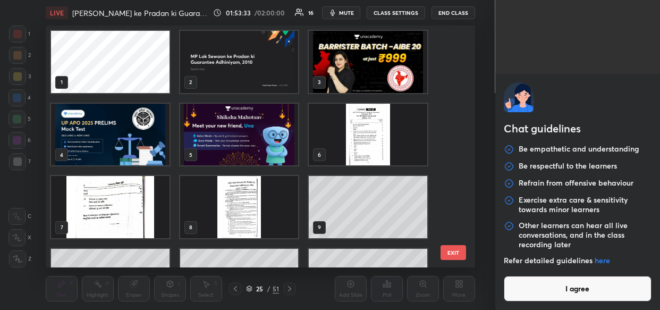
scroll to position [39894, 0]
click at [464, 256] on button "EXIT" at bounding box center [454, 252] width 26 height 15
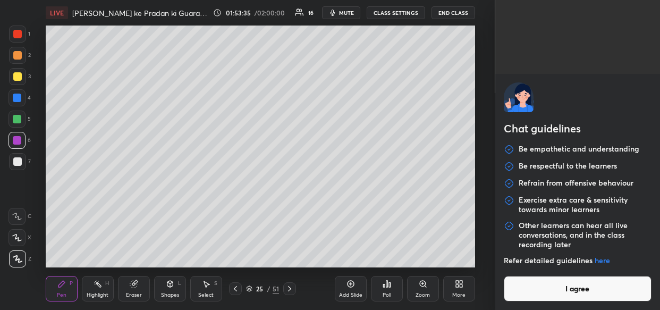
scroll to position [0, 0]
click at [545, 286] on button "I agree" at bounding box center [578, 289] width 148 height 26
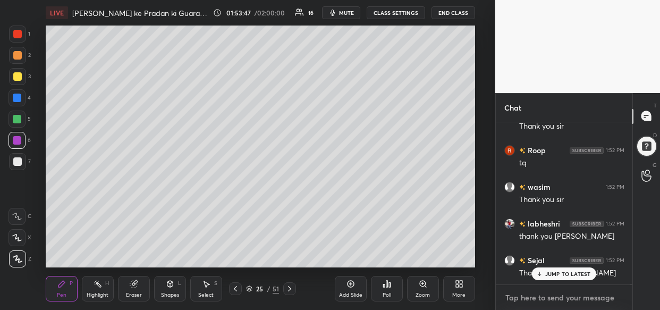
scroll to position [159, 134]
click at [526, 292] on textarea at bounding box center [564, 297] width 120 height 17
paste textarea "[URL][DOMAIN_NAME]"
type textarea "[URL][DOMAIN_NAME]"
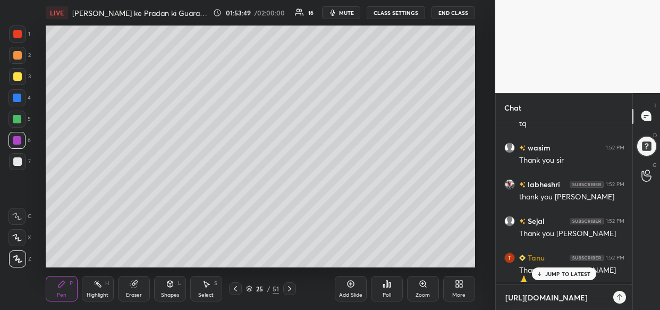
scroll to position [0, 0]
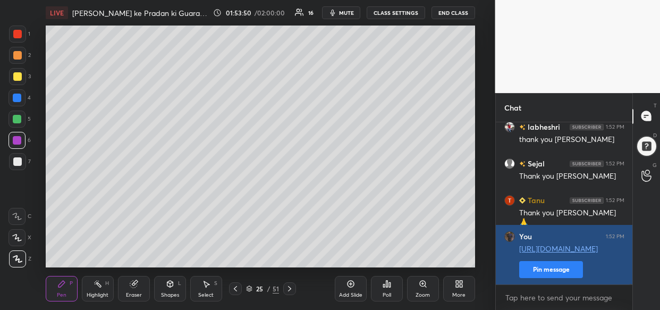
click at [545, 271] on button "Pin message" at bounding box center [551, 269] width 64 height 17
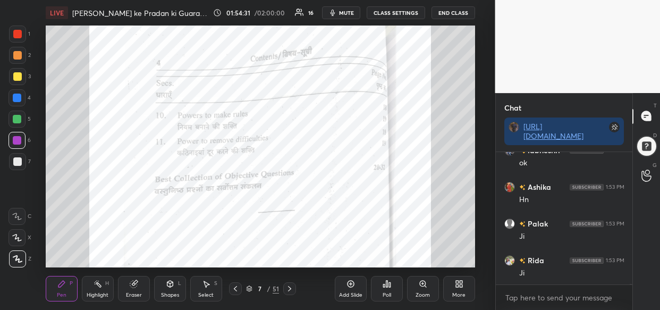
scroll to position [40621, 0]
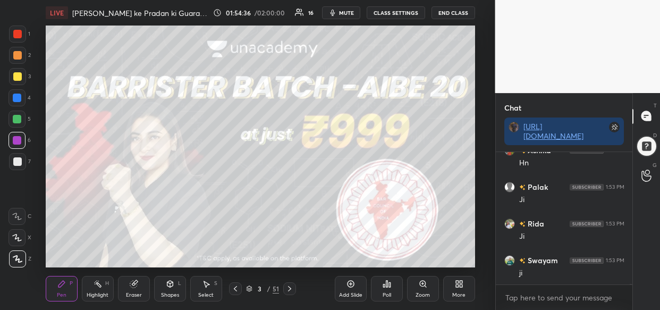
drag, startPoint x: 15, startPoint y: 116, endPoint x: 40, endPoint y: 124, distance: 25.7
click at [20, 117] on div at bounding box center [17, 119] width 9 height 9
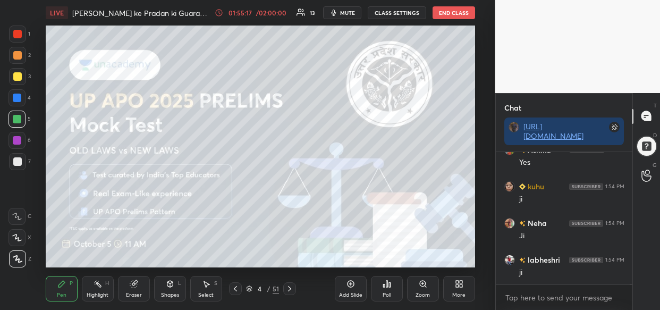
scroll to position [40841, 0]
click at [377, 47] on div "Setting up your live class Poll for secs No correct answer Start poll" at bounding box center [260, 147] width 453 height 242
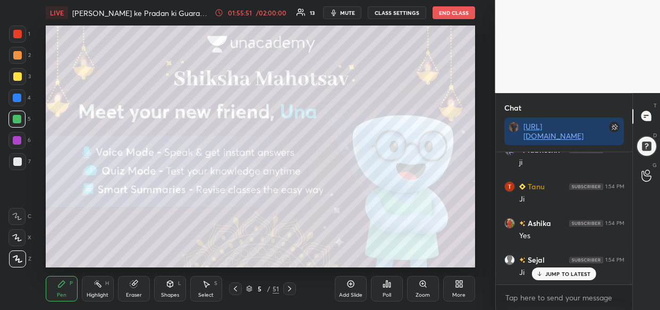
scroll to position [40951, 0]
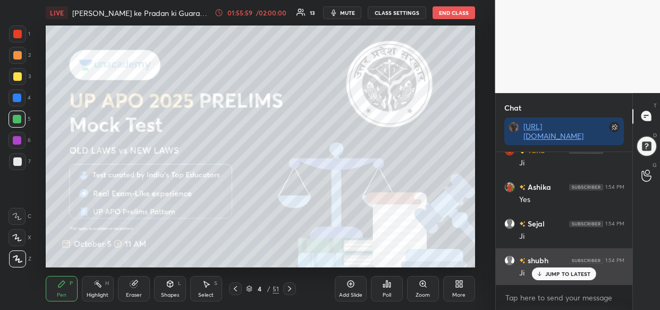
drag, startPoint x: 571, startPoint y: 276, endPoint x: 550, endPoint y: 282, distance: 22.6
click at [569, 276] on p "JUMP TO LATEST" at bounding box center [568, 274] width 46 height 6
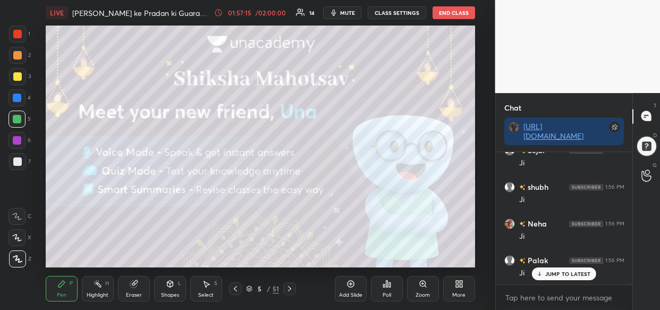
scroll to position [41391, 0]
click at [453, 10] on button "End Class" at bounding box center [454, 12] width 43 height 13
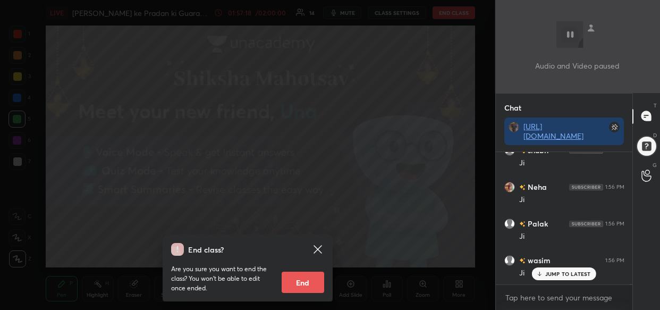
click at [311, 282] on button "End" at bounding box center [303, 282] width 43 height 21
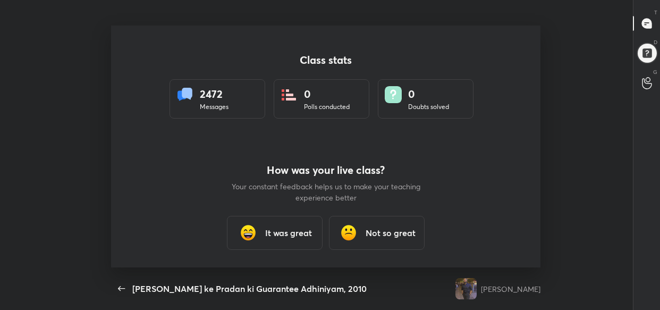
scroll to position [0, 0]
click at [118, 286] on icon "button" at bounding box center [121, 288] width 13 height 13
